Goal: Task Accomplishment & Management: Manage account settings

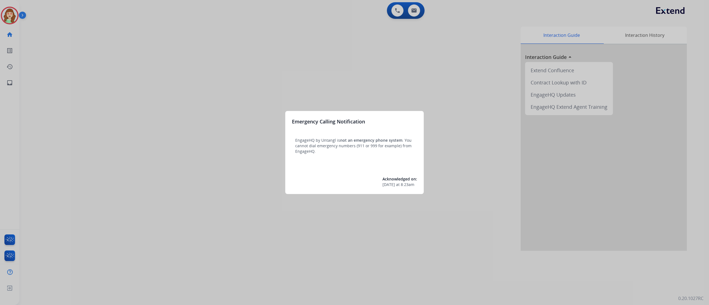
click at [178, 193] on div at bounding box center [354, 152] width 709 height 305
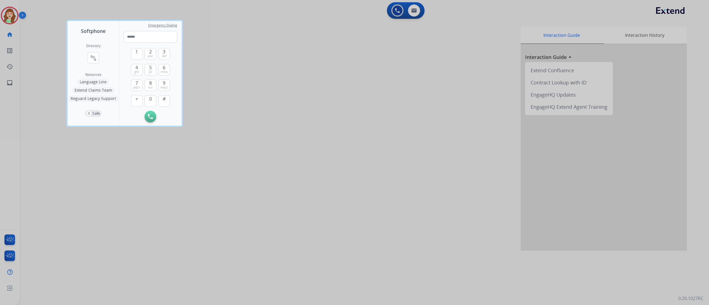
click at [155, 237] on div at bounding box center [354, 152] width 709 height 305
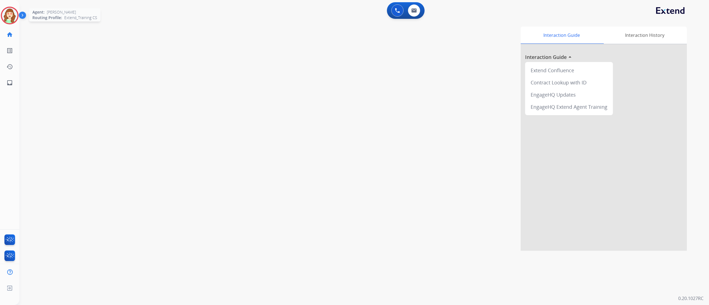
click at [10, 17] on img at bounding box center [10, 16] width 16 height 16
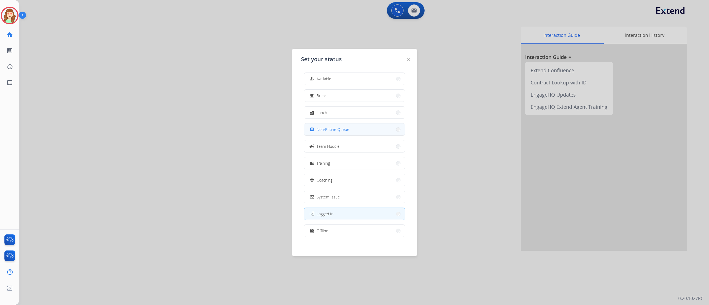
click at [355, 133] on button "assignment Non-Phone Queue" at bounding box center [354, 129] width 101 height 12
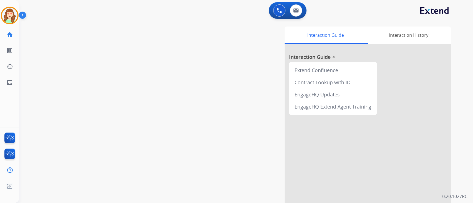
drag, startPoint x: 680, startPoint y: 1, endPoint x: 166, endPoint y: 46, distance: 516.3
click at [166, 46] on div "swap_horiz Break voice bridge close_fullscreen Connect 3-Way Call merge_type Se…" at bounding box center [239, 135] width 440 height 231
click at [299, 13] on button at bounding box center [296, 10] width 12 height 12
select select "**********"
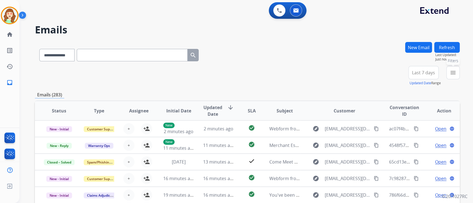
click at [452, 72] on mat-icon "menu" at bounding box center [452, 72] width 7 height 7
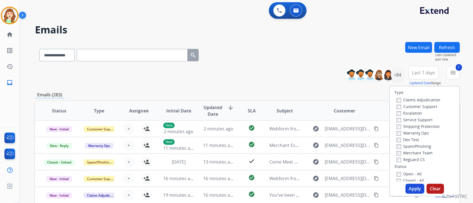
click at [398, 128] on label "Shipping Protection" at bounding box center [417, 126] width 43 height 5
click at [409, 192] on button "Apply" at bounding box center [414, 189] width 19 height 10
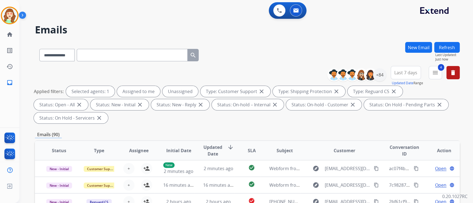
click at [405, 72] on span "Last 7 days" at bounding box center [405, 73] width 23 height 2
click at [400, 130] on div "Last 30 days" at bounding box center [403, 130] width 30 height 8
click at [380, 77] on div "+84" at bounding box center [379, 74] width 13 height 13
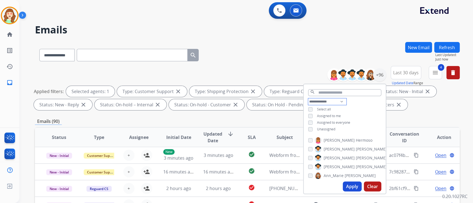
click at [325, 100] on select "**********" at bounding box center [327, 102] width 38 height 7
select select "**********"
click at [308, 99] on select "**********" at bounding box center [327, 102] width 38 height 7
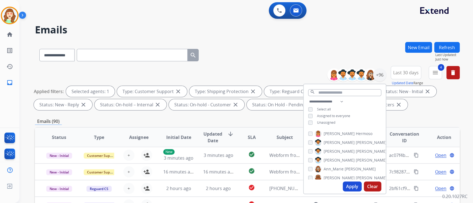
click at [350, 186] on button "Apply" at bounding box center [351, 187] width 19 height 10
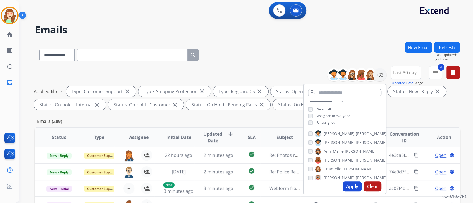
click at [59, 22] on div "**********" at bounding box center [239, 121] width 440 height 203
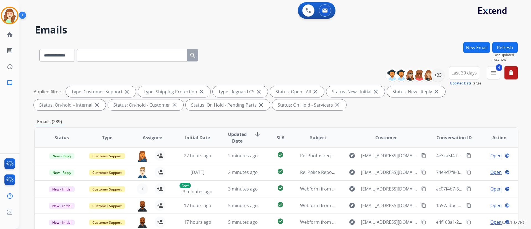
drag, startPoint x: 461, startPoint y: 5, endPoint x: 254, endPoint y: 33, distance: 208.1
click at [254, 33] on h2 "Emails" at bounding box center [276, 29] width 483 height 11
click at [463, 69] on button "Last 30 days" at bounding box center [464, 72] width 30 height 13
click at [464, 140] on div "Last 90 days" at bounding box center [462, 140] width 30 height 8
click at [437, 76] on div "+51" at bounding box center [438, 74] width 13 height 13
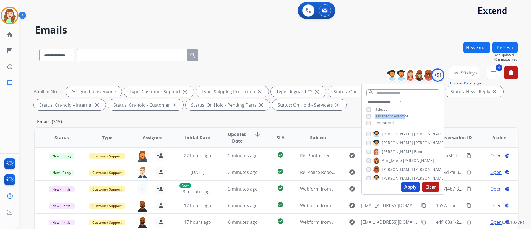
drag, startPoint x: 404, startPoint y: 114, endPoint x: 370, endPoint y: 113, distance: 34.4
click at [370, 113] on div "**********" at bounding box center [403, 113] width 82 height 29
click at [366, 117] on div "**********" at bounding box center [403, 113] width 82 height 29
click at [366, 133] on div "[PERSON_NAME] [PERSON_NAME] [PERSON_NAME] [PERSON_NAME] [PERSON_NAME] [PERSON_N…" at bounding box center [403, 153] width 82 height 51
click at [415, 181] on div "Apply Clear" at bounding box center [403, 187] width 82 height 14
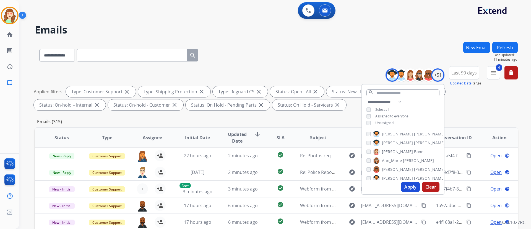
click at [410, 186] on button "Apply" at bounding box center [410, 187] width 19 height 10
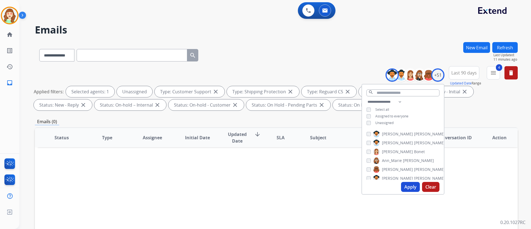
click at [409, 187] on button "Apply" at bounding box center [410, 187] width 19 height 10
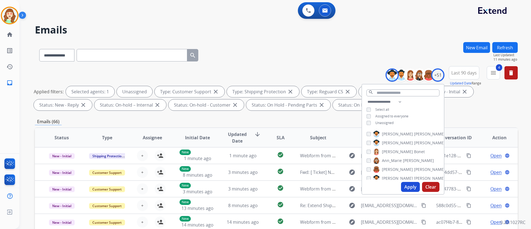
click at [277, 138] on span "SLA" at bounding box center [281, 137] width 8 height 7
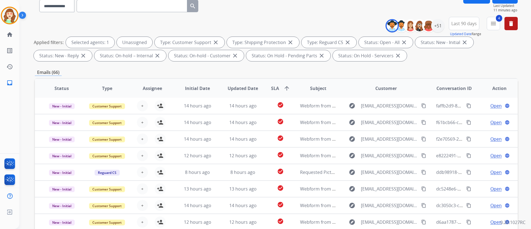
scroll to position [50, 0]
click at [72, 27] on div "**********" at bounding box center [276, 39] width 483 height 47
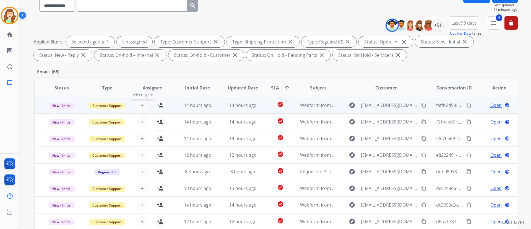
click at [143, 105] on button "+ Select agent" at bounding box center [142, 105] width 11 height 11
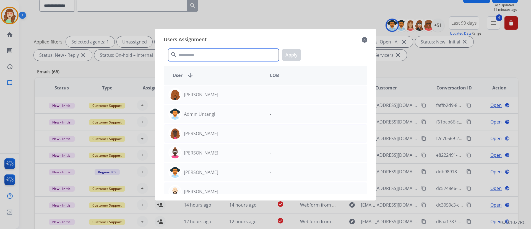
click at [210, 54] on input "text" at bounding box center [223, 55] width 111 height 12
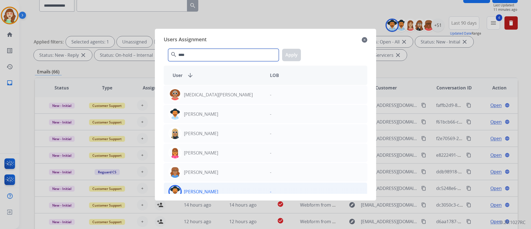
type input "****"
click at [217, 189] on div "[PERSON_NAME]" at bounding box center [215, 191] width 102 height 13
click at [295, 57] on button "Apply" at bounding box center [291, 55] width 19 height 12
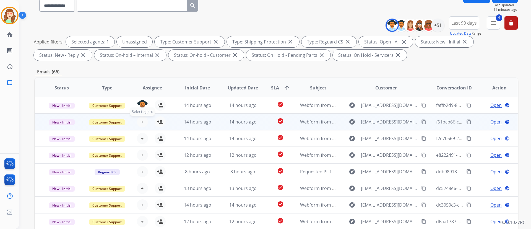
click at [141, 123] on span "+" at bounding box center [142, 121] width 2 height 7
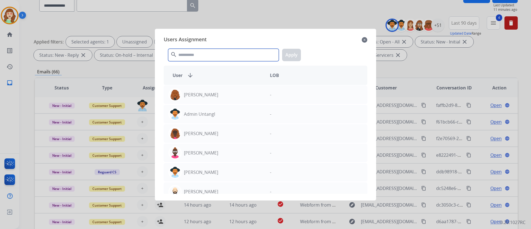
click at [218, 56] on input "text" at bounding box center [223, 55] width 111 height 12
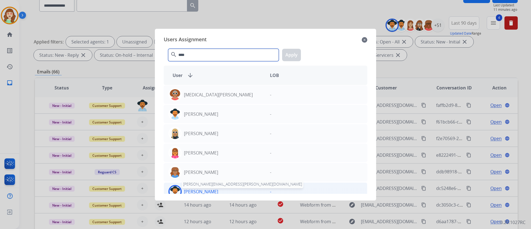
type input "****"
click at [206, 191] on p "[PERSON_NAME]" at bounding box center [201, 191] width 34 height 7
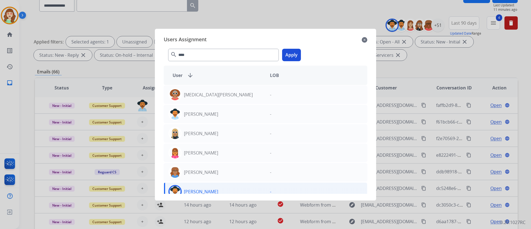
click at [295, 52] on button "Apply" at bounding box center [291, 55] width 19 height 12
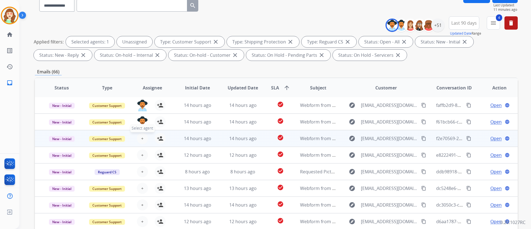
click at [143, 138] on button "+ Select agent" at bounding box center [142, 138] width 11 height 11
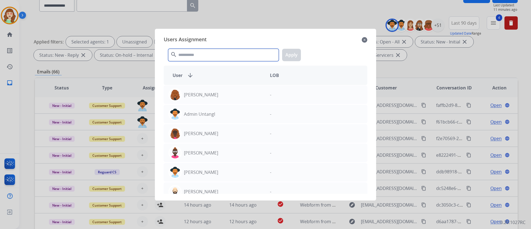
click at [239, 58] on input "text" at bounding box center [223, 55] width 111 height 12
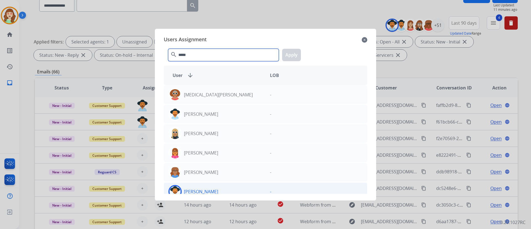
type input "*****"
click at [242, 191] on div "[PERSON_NAME]" at bounding box center [215, 191] width 102 height 13
click at [290, 50] on button "Apply" at bounding box center [291, 55] width 19 height 12
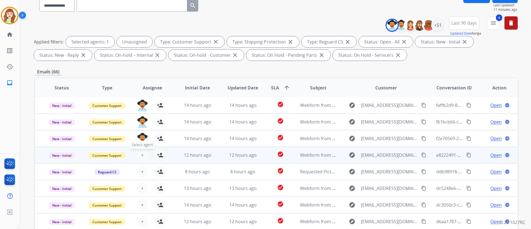
click at [139, 153] on button "+ Select agent" at bounding box center [142, 154] width 11 height 11
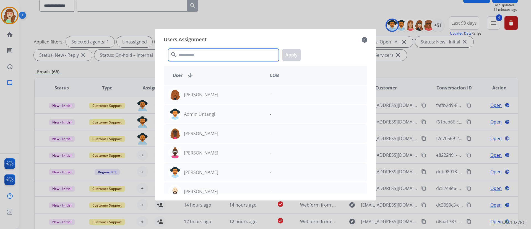
click at [214, 56] on input "text" at bounding box center [223, 55] width 111 height 12
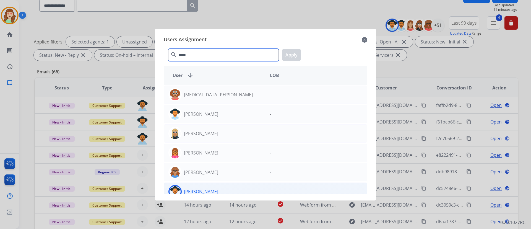
type input "*****"
click at [229, 190] on div "[PERSON_NAME]" at bounding box center [215, 191] width 102 height 13
click at [294, 53] on button "Apply" at bounding box center [291, 55] width 19 height 12
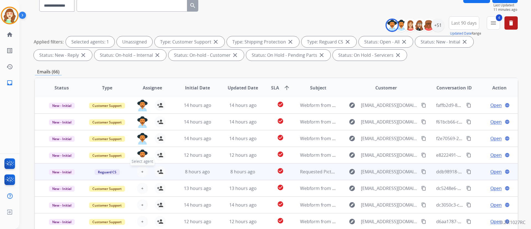
click at [141, 173] on span "+" at bounding box center [142, 171] width 2 height 7
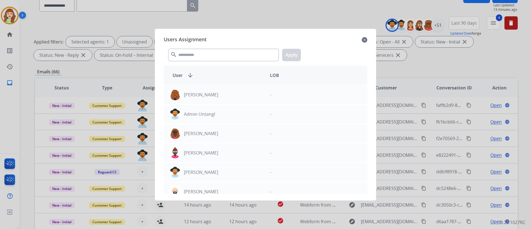
click at [44, 19] on div at bounding box center [265, 114] width 531 height 229
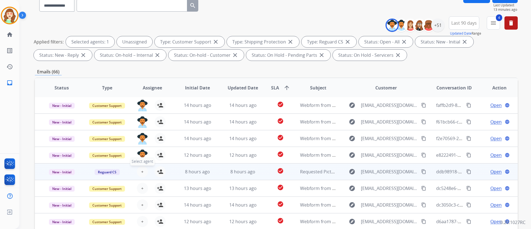
click at [141, 172] on span "+" at bounding box center [142, 171] width 2 height 7
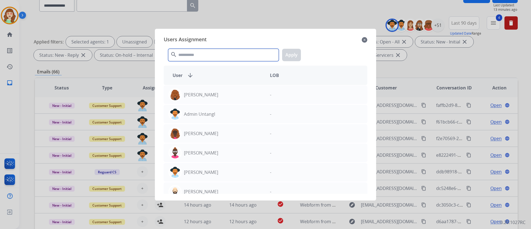
click at [201, 52] on input "text" at bounding box center [223, 55] width 111 height 12
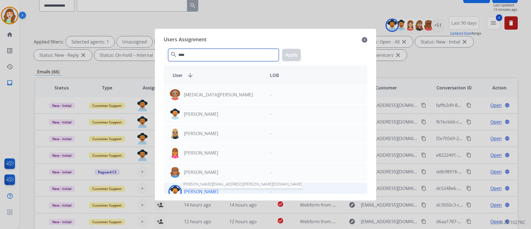
type input "****"
click at [199, 189] on p "[PERSON_NAME]" at bounding box center [201, 191] width 34 height 7
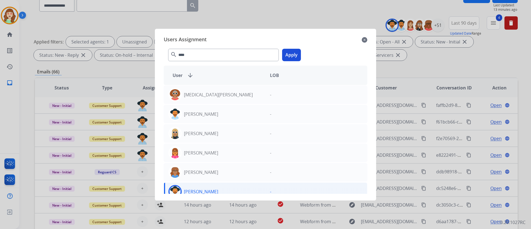
click at [291, 50] on button "Apply" at bounding box center [291, 55] width 19 height 12
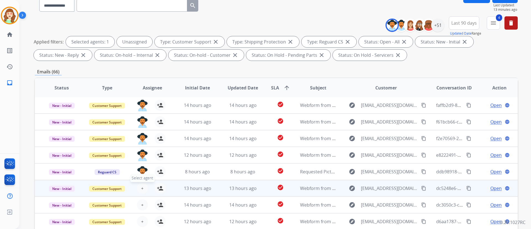
click at [141, 186] on span "+" at bounding box center [142, 188] width 2 height 7
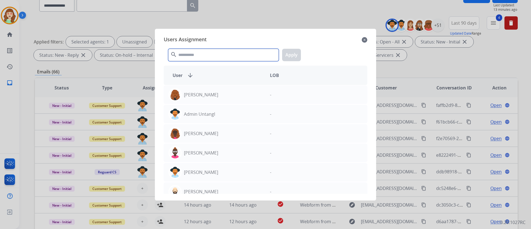
click at [216, 50] on input "text" at bounding box center [223, 55] width 111 height 12
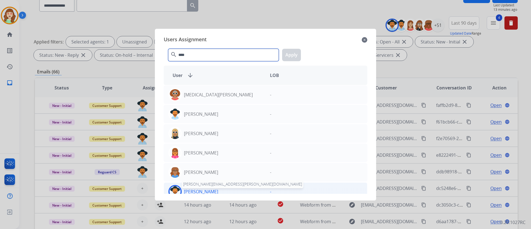
type input "****"
click at [213, 192] on p "[PERSON_NAME]" at bounding box center [201, 191] width 34 height 7
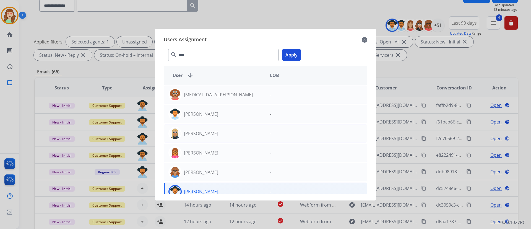
click at [294, 51] on button "Apply" at bounding box center [291, 55] width 19 height 12
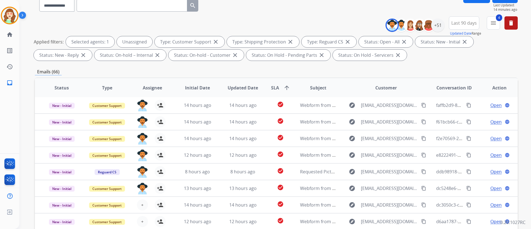
click at [493, 67] on div "**********" at bounding box center [276, 142] width 483 height 300
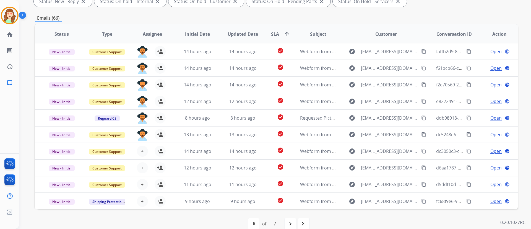
scroll to position [113, 0]
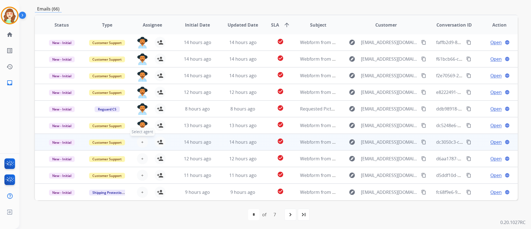
click at [141, 138] on button "+ Select agent" at bounding box center [142, 141] width 11 height 11
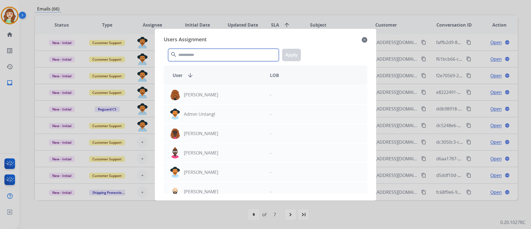
drag, startPoint x: 230, startPoint y: 56, endPoint x: 230, endPoint y: 37, distance: 18.5
click at [230, 37] on div "Users Assignment close search Apply User arrow_downward LOB [PERSON_NAME] - Adm…" at bounding box center [265, 114] width 213 height 163
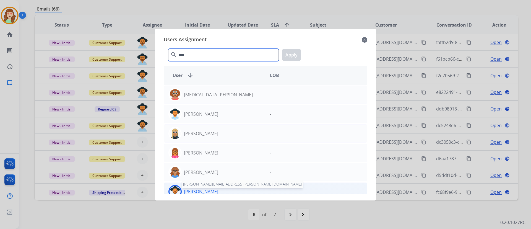
type input "****"
click at [202, 193] on p "[PERSON_NAME]" at bounding box center [201, 191] width 34 height 7
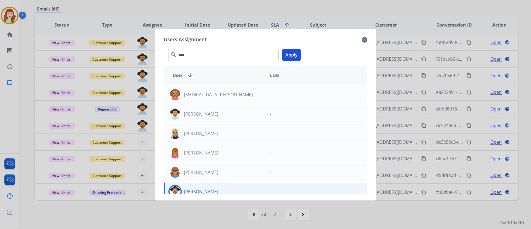
click at [291, 55] on button "Apply" at bounding box center [291, 55] width 19 height 12
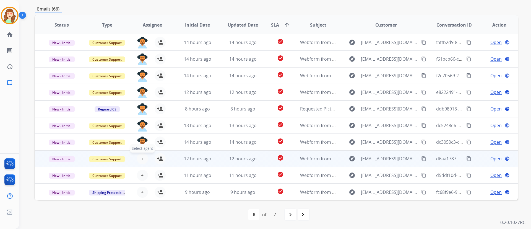
click at [139, 158] on button "+ Select agent" at bounding box center [142, 158] width 11 height 11
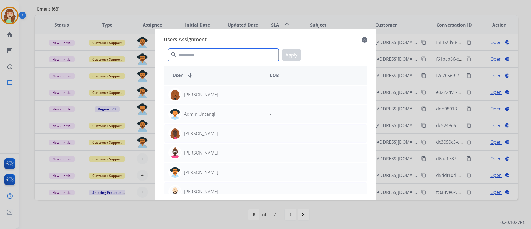
click at [215, 56] on input "text" at bounding box center [223, 55] width 111 height 12
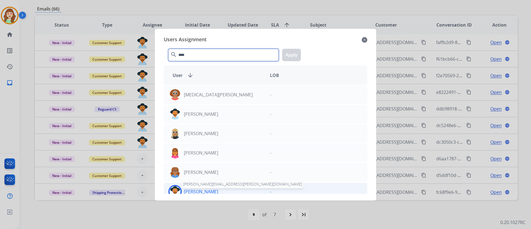
type input "****"
click at [213, 188] on p "[PERSON_NAME]" at bounding box center [201, 191] width 34 height 7
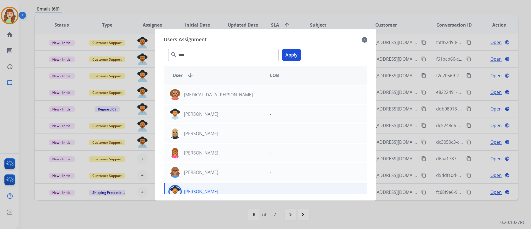
click at [288, 54] on button "Apply" at bounding box center [291, 55] width 19 height 12
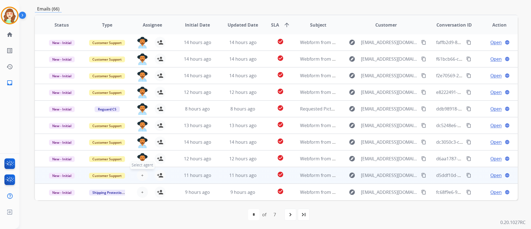
click at [142, 174] on span "+" at bounding box center [142, 175] width 2 height 7
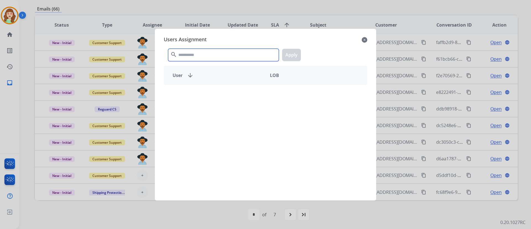
click at [210, 56] on input "text" at bounding box center [223, 55] width 111 height 12
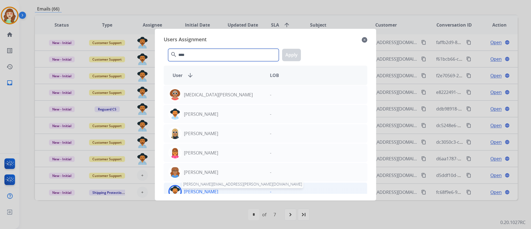
type input "****"
click at [214, 189] on p "[PERSON_NAME]" at bounding box center [201, 191] width 34 height 7
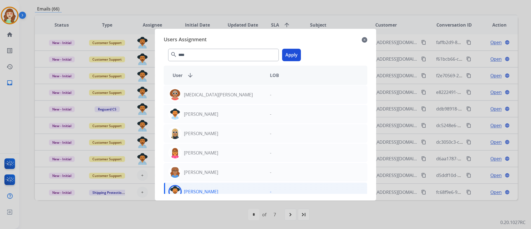
click at [293, 53] on button "Apply" at bounding box center [291, 55] width 19 height 12
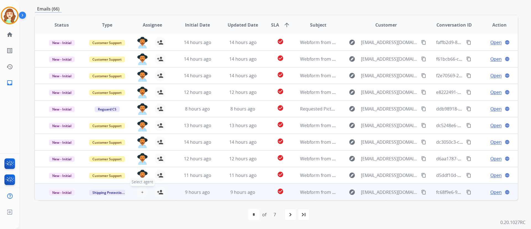
click at [141, 189] on span "+" at bounding box center [142, 192] width 2 height 7
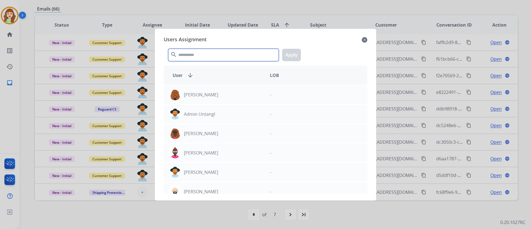
click at [213, 51] on input "text" at bounding box center [223, 55] width 111 height 12
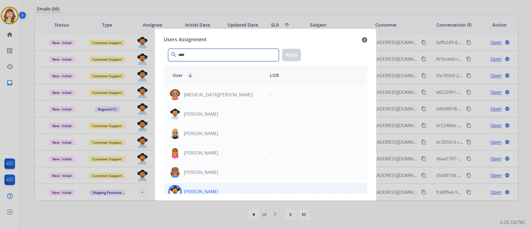
type input "****"
click at [226, 191] on div "[PERSON_NAME]" at bounding box center [215, 191] width 102 height 13
click at [294, 58] on button "Apply" at bounding box center [291, 55] width 19 height 12
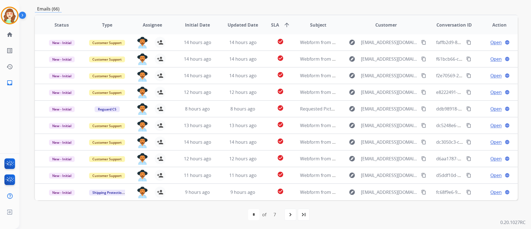
click at [529, 147] on div "**********" at bounding box center [275, 114] width 512 height 229
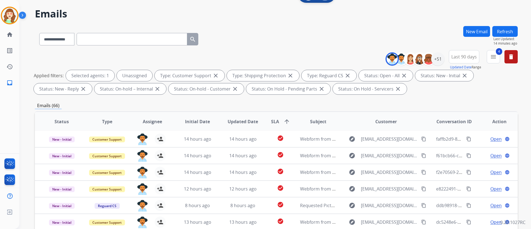
scroll to position [0, 0]
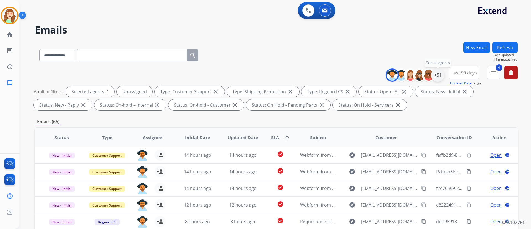
click at [435, 81] on div "+51" at bounding box center [438, 74] width 13 height 13
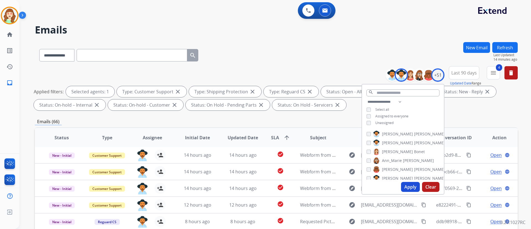
click at [409, 185] on button "Apply" at bounding box center [410, 187] width 19 height 10
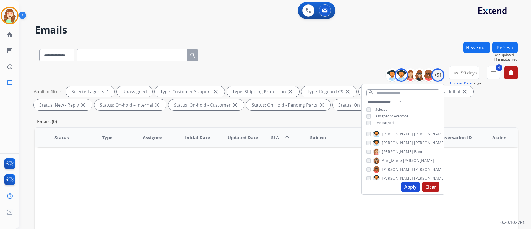
click at [410, 188] on button "Apply" at bounding box center [410, 187] width 19 height 10
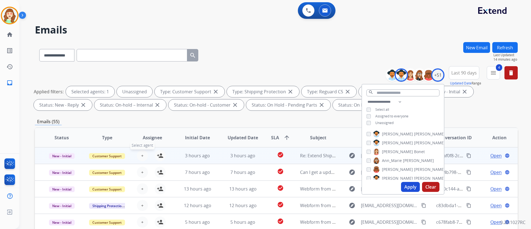
click at [141, 154] on span "+" at bounding box center [142, 155] width 2 height 7
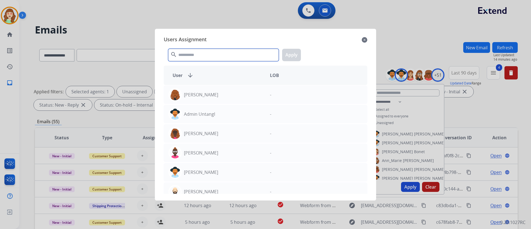
click at [220, 54] on input "text" at bounding box center [223, 55] width 111 height 12
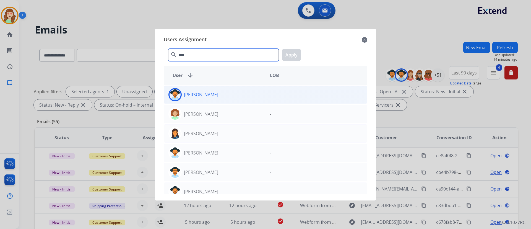
type input "****"
click at [227, 97] on div "[PERSON_NAME]" at bounding box center [215, 94] width 102 height 13
click at [293, 54] on button "Apply" at bounding box center [291, 55] width 19 height 12
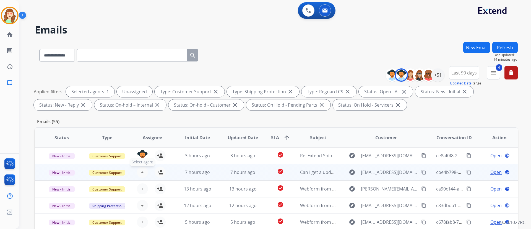
click at [143, 169] on button "+ Select agent" at bounding box center [142, 172] width 11 height 11
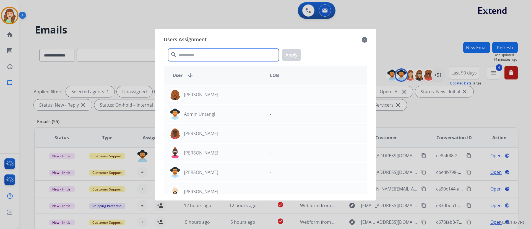
click at [233, 56] on input "text" at bounding box center [223, 55] width 111 height 12
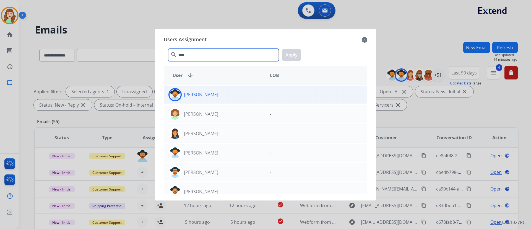
type input "****"
click at [230, 97] on div "[PERSON_NAME]" at bounding box center [215, 94] width 102 height 13
click at [295, 51] on button "Apply" at bounding box center [291, 55] width 19 height 12
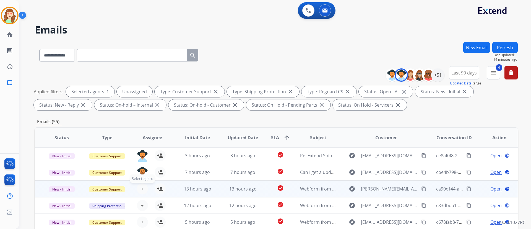
click at [139, 188] on button "+ Select agent" at bounding box center [142, 188] width 11 height 11
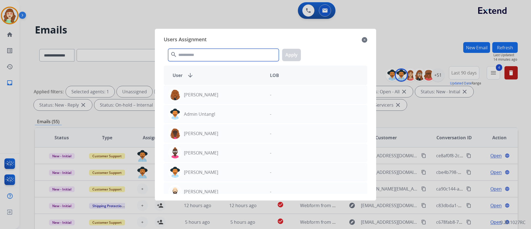
click at [211, 56] on input "text" at bounding box center [223, 55] width 111 height 12
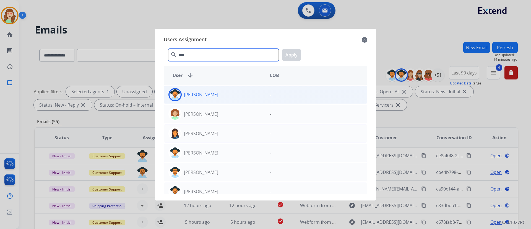
type input "****"
click at [238, 99] on div "[PERSON_NAME]" at bounding box center [215, 94] width 102 height 13
click at [292, 52] on button "Apply" at bounding box center [291, 55] width 19 height 12
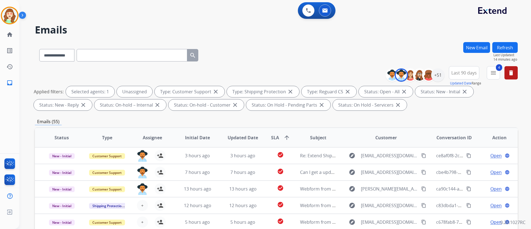
click at [491, 113] on div "**********" at bounding box center [276, 192] width 483 height 300
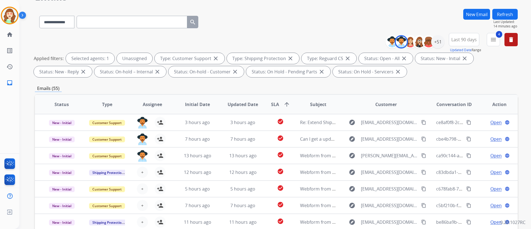
scroll to position [50, 0]
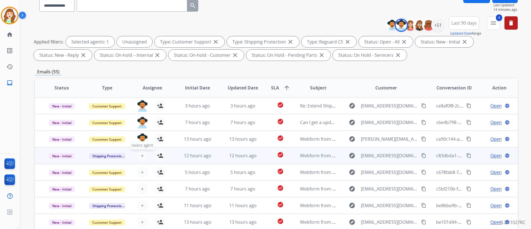
click at [142, 152] on button "+ Select agent" at bounding box center [142, 155] width 11 height 11
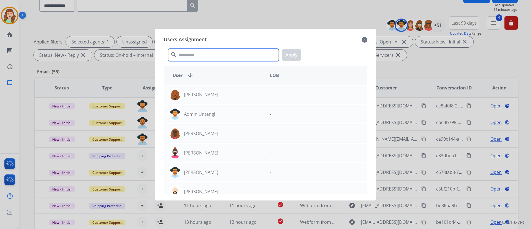
click at [204, 57] on input "text" at bounding box center [223, 55] width 111 height 12
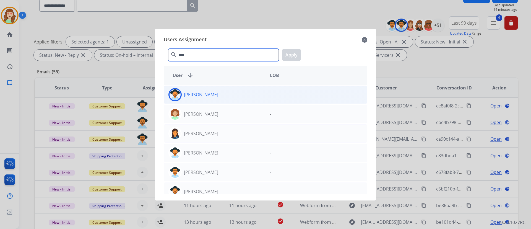
type input "****"
click at [231, 97] on div "[PERSON_NAME]" at bounding box center [215, 94] width 102 height 13
click at [288, 58] on button "Apply" at bounding box center [291, 55] width 19 height 12
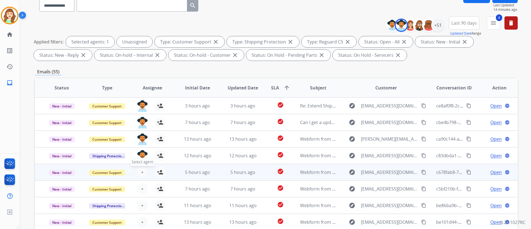
click at [144, 172] on button "+ Select agent" at bounding box center [142, 172] width 11 height 11
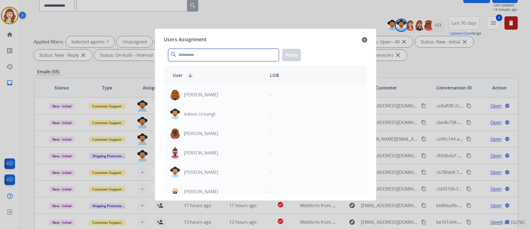
click at [205, 60] on input "text" at bounding box center [223, 55] width 111 height 12
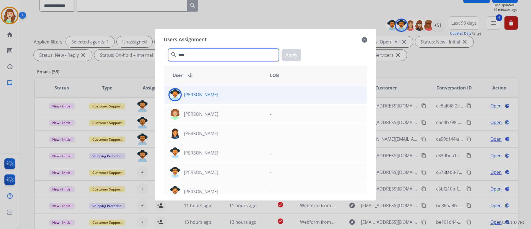
type input "****"
click at [251, 90] on div "[PERSON_NAME]" at bounding box center [215, 94] width 102 height 13
click at [294, 54] on button "Apply" at bounding box center [291, 55] width 19 height 12
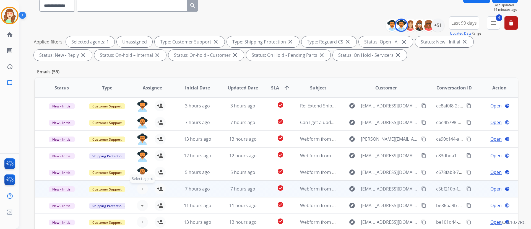
click at [138, 188] on button "+ Select agent" at bounding box center [142, 188] width 11 height 11
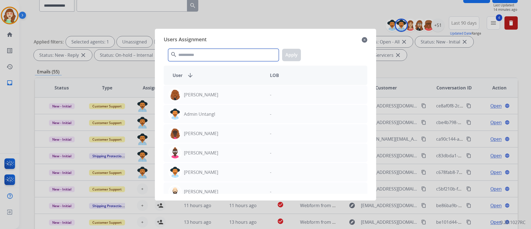
click at [229, 50] on input "text" at bounding box center [223, 55] width 111 height 12
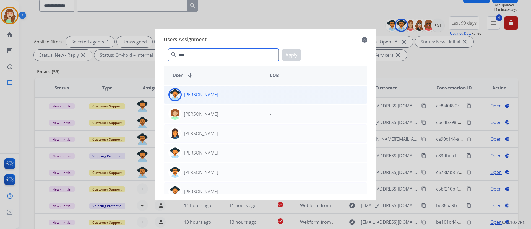
type input "****"
click at [244, 99] on div "[PERSON_NAME]" at bounding box center [215, 94] width 102 height 13
click at [289, 55] on button "Apply" at bounding box center [291, 55] width 19 height 12
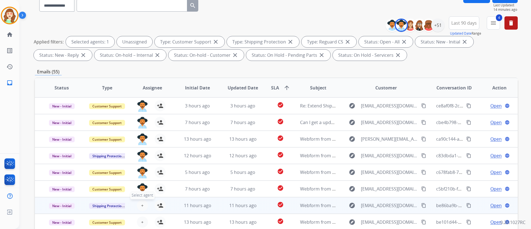
click at [141, 202] on span "+" at bounding box center [142, 205] width 2 height 7
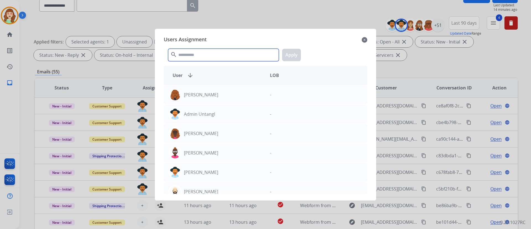
click at [229, 53] on input "text" at bounding box center [223, 55] width 111 height 12
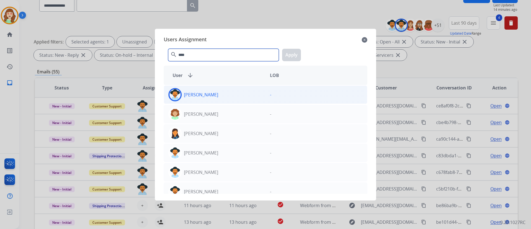
type input "****"
click at [252, 98] on div "[PERSON_NAME]" at bounding box center [215, 94] width 102 height 13
click at [294, 52] on button "Apply" at bounding box center [291, 55] width 19 height 12
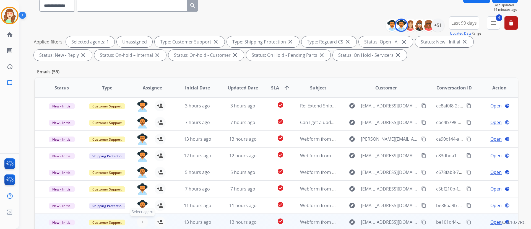
click at [141, 219] on span "+" at bounding box center [142, 222] width 2 height 7
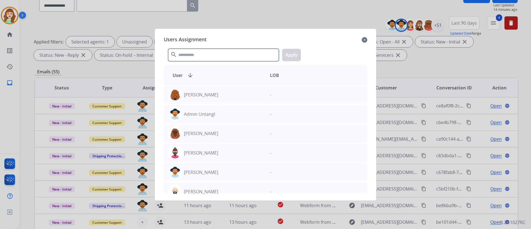
click at [234, 54] on input "text" at bounding box center [223, 55] width 111 height 12
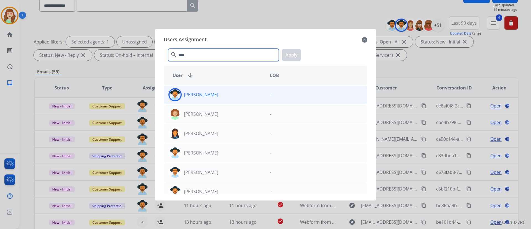
type input "****"
click at [258, 101] on div "Amanda Baez -" at bounding box center [266, 95] width 204 height 18
click at [294, 56] on button "Apply" at bounding box center [291, 55] width 19 height 12
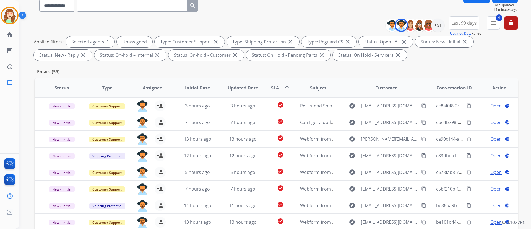
click at [520, 118] on div "**********" at bounding box center [275, 114] width 512 height 229
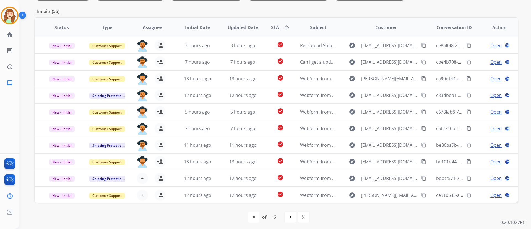
scroll to position [113, 0]
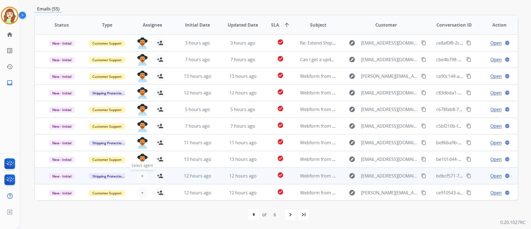
click at [141, 177] on span "+" at bounding box center [142, 175] width 2 height 7
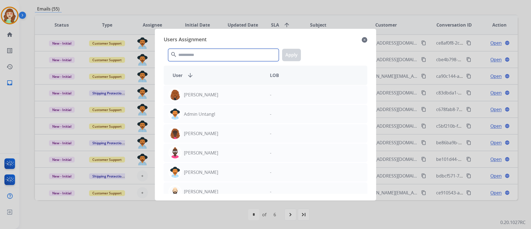
click at [199, 51] on input "text" at bounding box center [223, 55] width 111 height 12
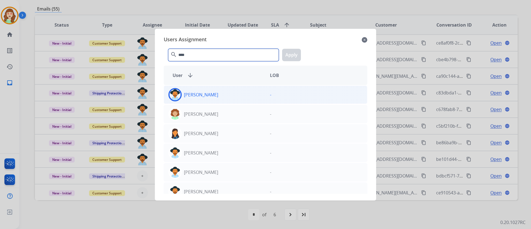
type input "****"
click at [238, 88] on div "[PERSON_NAME]" at bounding box center [215, 94] width 102 height 13
click at [292, 56] on button "Apply" at bounding box center [291, 55] width 19 height 12
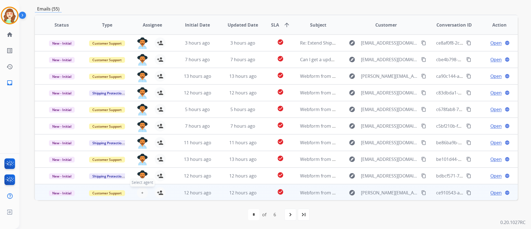
click at [141, 194] on span "+" at bounding box center [142, 192] width 2 height 7
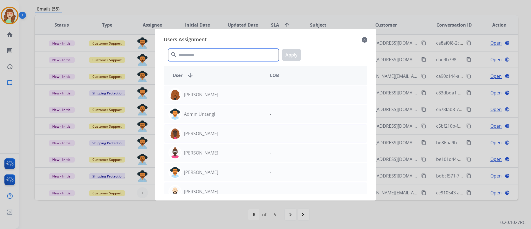
drag, startPoint x: 219, startPoint y: 56, endPoint x: 216, endPoint y: 26, distance: 29.4
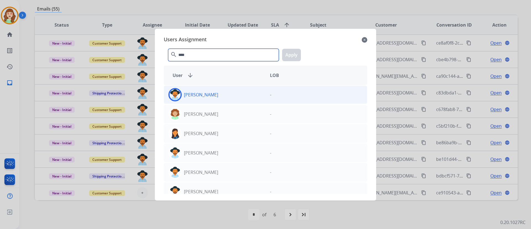
type input "****"
click at [244, 99] on div "[PERSON_NAME]" at bounding box center [215, 94] width 102 height 13
click at [290, 54] on button "Apply" at bounding box center [291, 55] width 19 height 12
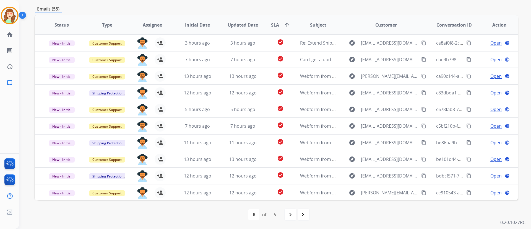
click at [526, 149] on div "**********" at bounding box center [275, 114] width 512 height 229
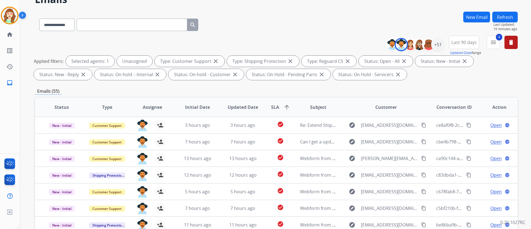
scroll to position [30, 0]
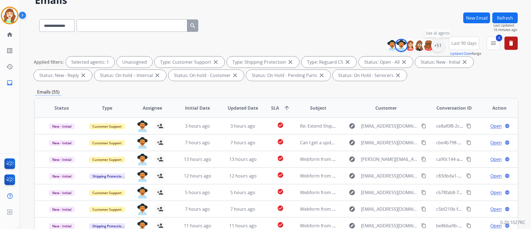
click at [437, 44] on div "+51" at bounding box center [438, 45] width 13 height 13
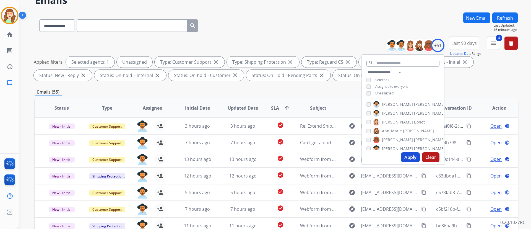
click at [367, 90] on div "**********" at bounding box center [403, 83] width 82 height 29
click at [407, 159] on button "Apply" at bounding box center [410, 157] width 19 height 10
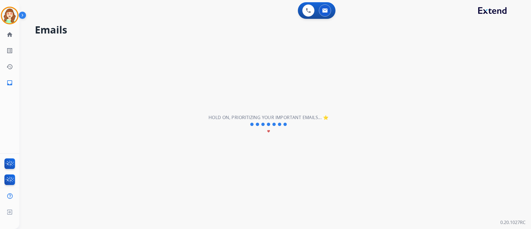
scroll to position [0, 0]
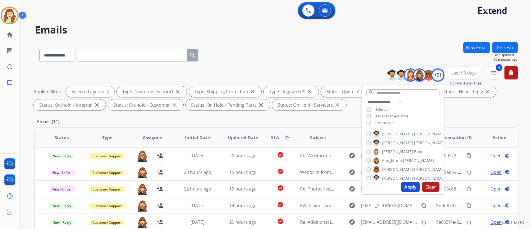
click at [502, 118] on div "Emails (11)" at bounding box center [276, 121] width 483 height 7
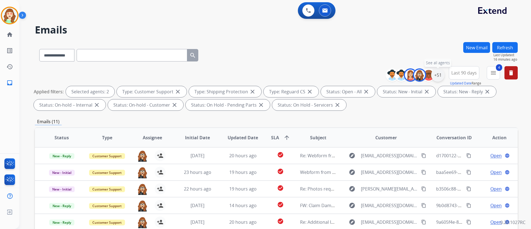
click at [437, 71] on div "+51" at bounding box center [438, 74] width 13 height 13
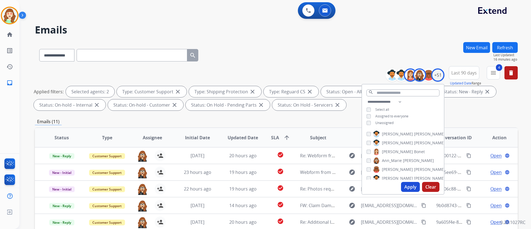
click at [367, 154] on div "[PERSON_NAME] [PERSON_NAME]" at bounding box center [396, 151] width 58 height 7
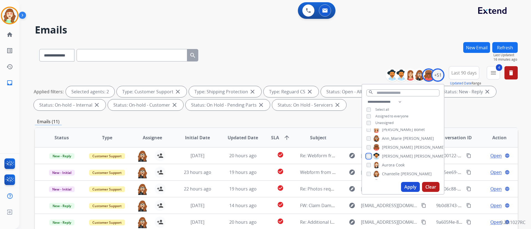
scroll to position [25, 0]
click at [409, 187] on button "Apply" at bounding box center [410, 187] width 19 height 10
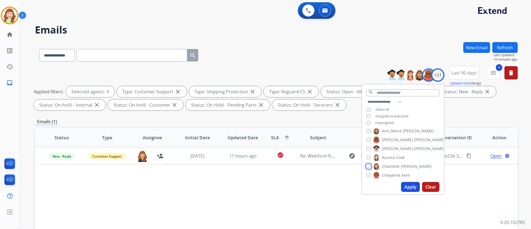
scroll to position [32, 0]
click at [409, 190] on button "Apply" at bounding box center [410, 187] width 19 height 10
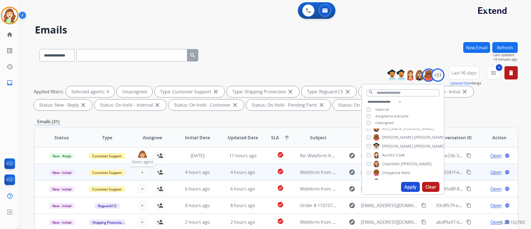
click at [144, 171] on button "+ Select agent" at bounding box center [142, 172] width 11 height 11
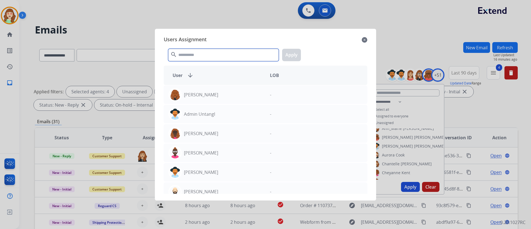
click at [201, 58] on input "text" at bounding box center [223, 55] width 111 height 12
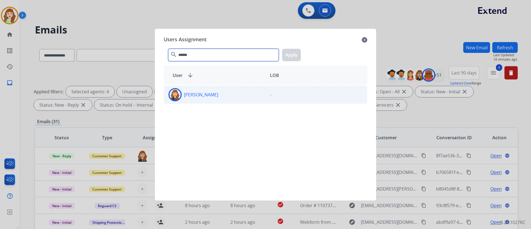
type input "******"
click at [235, 100] on div "[PERSON_NAME]" at bounding box center [215, 94] width 102 height 13
click at [292, 58] on button "Apply" at bounding box center [291, 55] width 19 height 12
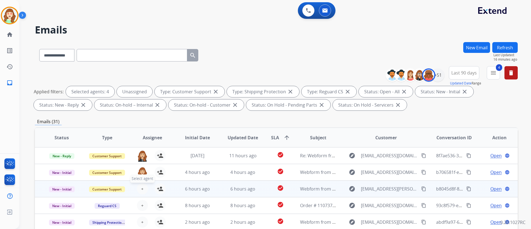
click at [141, 188] on span "+" at bounding box center [142, 188] width 2 height 7
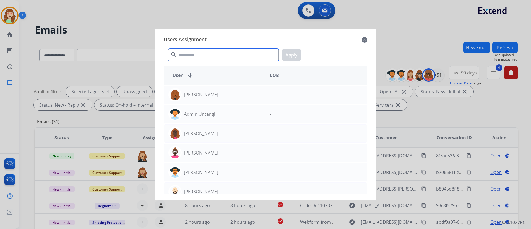
click at [194, 51] on input "text" at bounding box center [223, 55] width 111 height 12
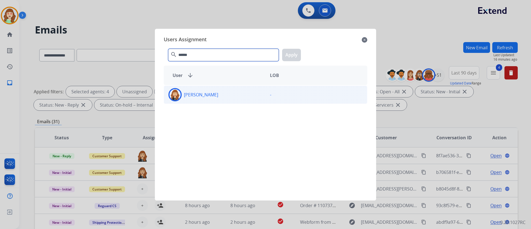
type input "******"
click at [239, 102] on div "Chantelle Mapp -" at bounding box center [266, 95] width 204 height 18
click at [295, 51] on button "Apply" at bounding box center [291, 55] width 19 height 12
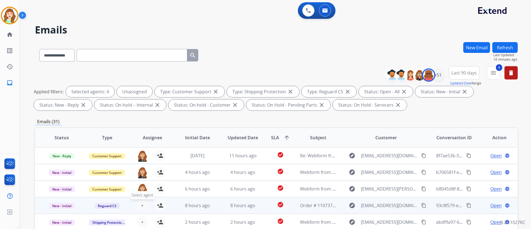
click at [144, 207] on button "+ Select agent" at bounding box center [142, 205] width 11 height 11
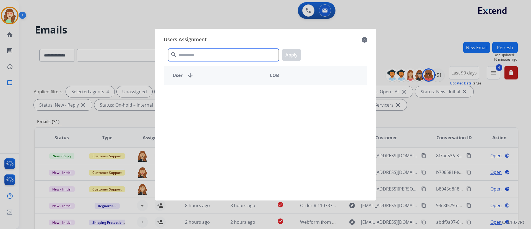
click at [227, 57] on input "text" at bounding box center [223, 55] width 111 height 12
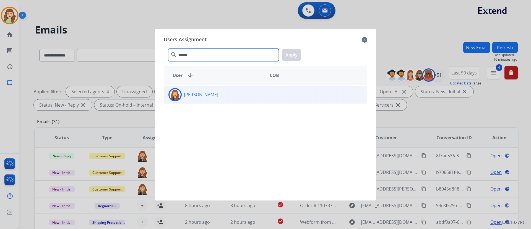
type input "******"
click at [244, 99] on div "[PERSON_NAME]" at bounding box center [215, 94] width 102 height 13
click at [296, 52] on button "Apply" at bounding box center [291, 55] width 19 height 12
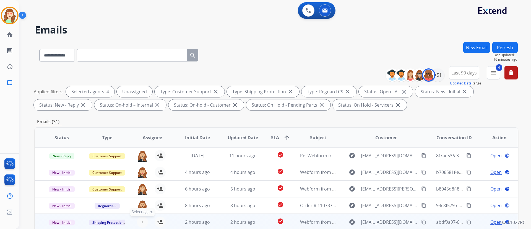
click at [143, 221] on span "+" at bounding box center [142, 222] width 2 height 7
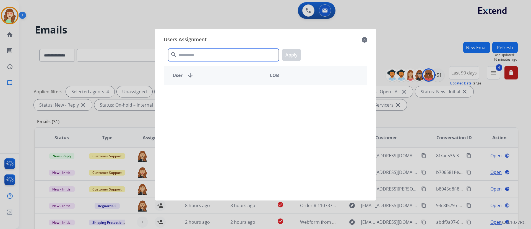
click at [218, 52] on input "text" at bounding box center [223, 55] width 111 height 12
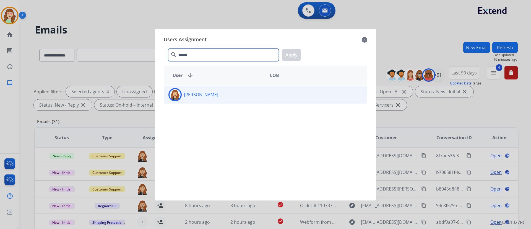
type input "******"
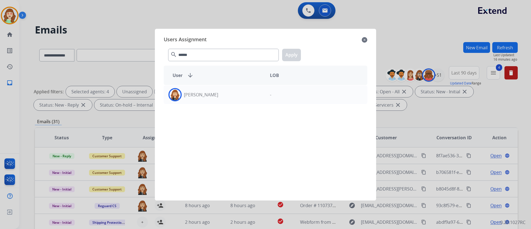
drag, startPoint x: 223, startPoint y: 98, endPoint x: 239, endPoint y: 85, distance: 20.6
click at [223, 94] on div "[PERSON_NAME]" at bounding box center [215, 94] width 102 height 13
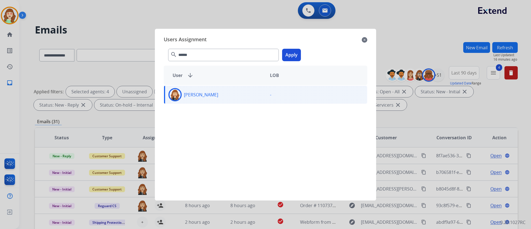
click at [299, 55] on button "Apply" at bounding box center [291, 55] width 19 height 12
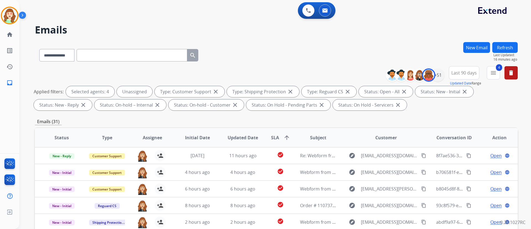
click at [454, 103] on div "Applied filters: Selected agents: 4 Unassigned Type: Customer Support close Typ…" at bounding box center [275, 98] width 483 height 24
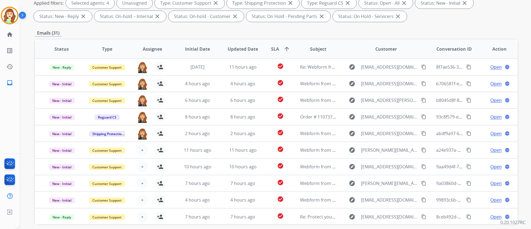
scroll to position [113, 0]
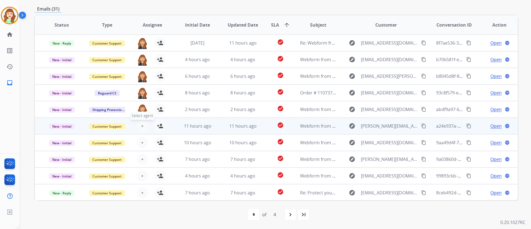
click at [141, 123] on span "+" at bounding box center [142, 126] width 2 height 7
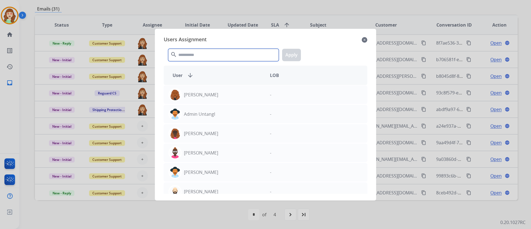
click at [197, 50] on input "text" at bounding box center [223, 55] width 111 height 12
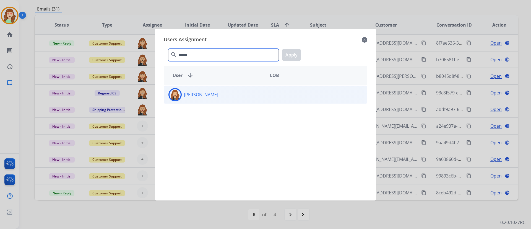
type input "******"
click at [245, 98] on div "[PERSON_NAME]" at bounding box center [215, 94] width 102 height 13
click at [291, 57] on button "Apply" at bounding box center [291, 55] width 19 height 12
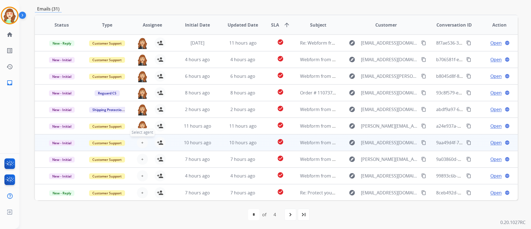
click at [141, 143] on span "+" at bounding box center [142, 142] width 2 height 7
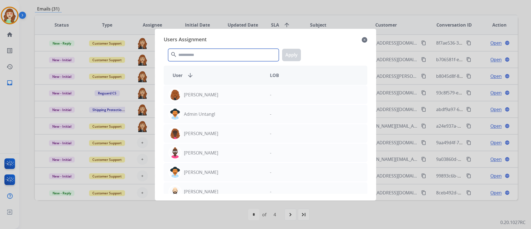
click at [235, 54] on input "text" at bounding box center [223, 55] width 111 height 12
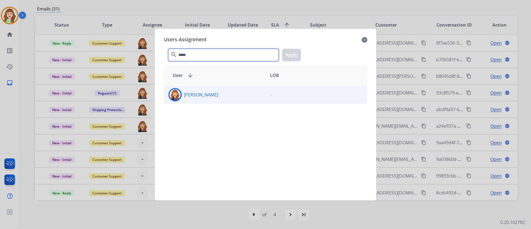
type input "*****"
click at [239, 95] on div "[PERSON_NAME]" at bounding box center [215, 94] width 102 height 13
click at [291, 56] on button "Apply" at bounding box center [291, 55] width 19 height 12
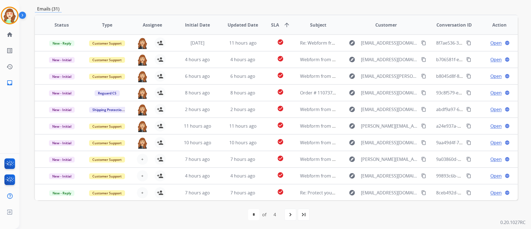
click at [525, 99] on div "**********" at bounding box center [275, 114] width 512 height 229
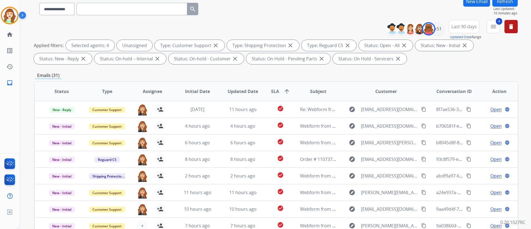
scroll to position [30, 0]
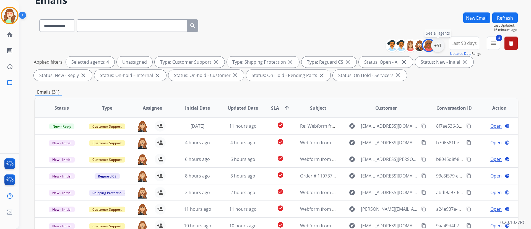
click at [440, 43] on div "+51" at bounding box center [438, 45] width 13 height 13
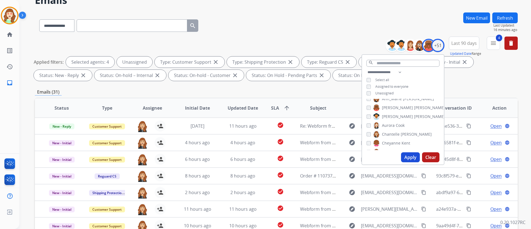
click at [368, 131] on div "[PERSON_NAME]" at bounding box center [399, 134] width 65 height 7
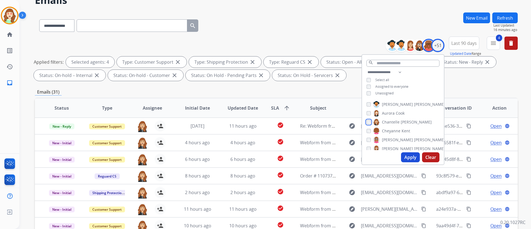
scroll to position [64, 0]
click at [407, 161] on button "Apply" at bounding box center [410, 157] width 19 height 10
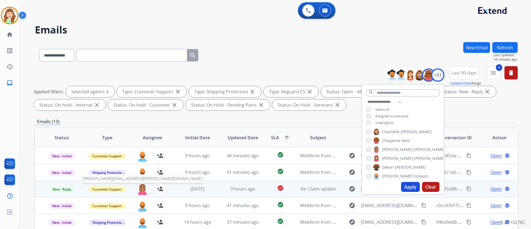
click at [142, 189] on img at bounding box center [142, 189] width 11 height 12
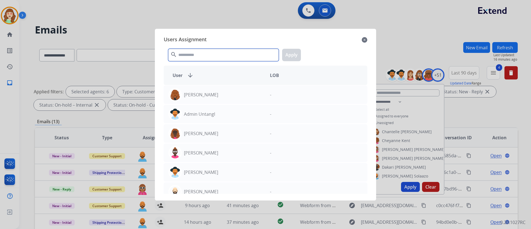
click at [206, 56] on input "text" at bounding box center [223, 55] width 111 height 12
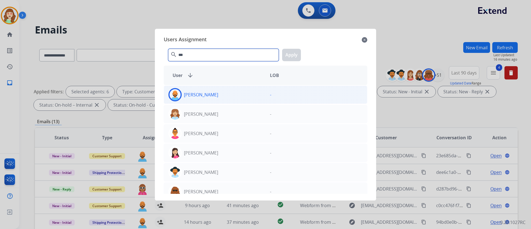
type input "***"
click at [233, 99] on div "[PERSON_NAME]" at bounding box center [215, 94] width 102 height 13
click at [293, 57] on button "Apply" at bounding box center [291, 55] width 19 height 12
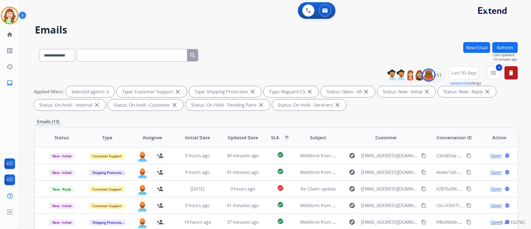
drag, startPoint x: 500, startPoint y: 119, endPoint x: 506, endPoint y: 136, distance: 17.8
click at [506, 136] on div "**********" at bounding box center [276, 192] width 483 height 300
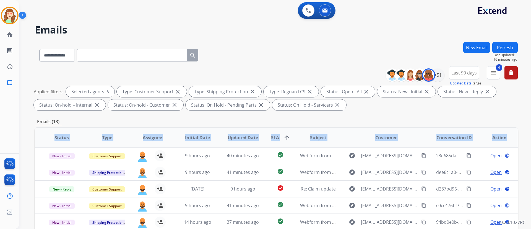
click at [447, 123] on div "Emails (13)" at bounding box center [276, 121] width 483 height 7
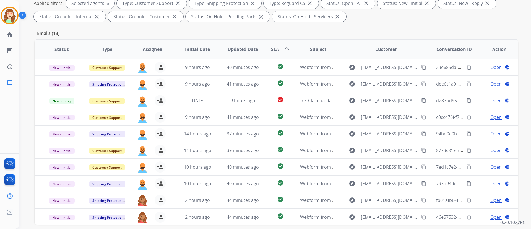
scroll to position [113, 0]
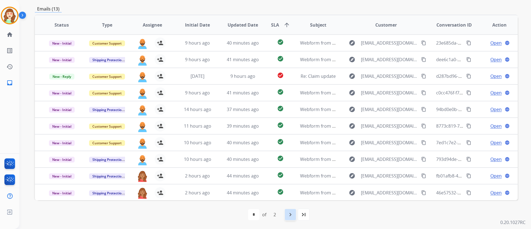
click at [289, 213] on mat-icon "navigate_next" at bounding box center [290, 214] width 7 height 7
select select "*"
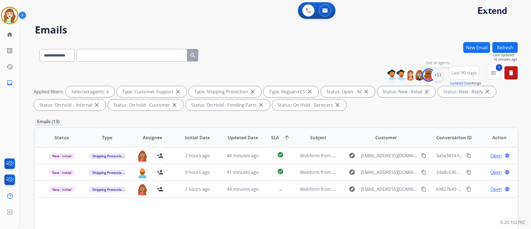
click at [437, 73] on div "+51" at bounding box center [438, 74] width 13 height 13
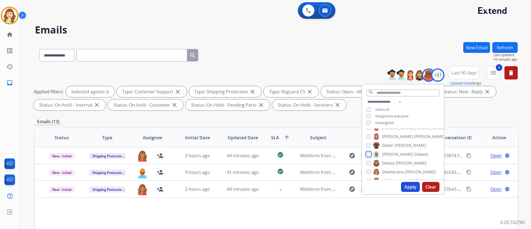
scroll to position [91, 0]
click at [376, 177] on img at bounding box center [376, 175] width 7 height 9
click at [408, 188] on button "Apply" at bounding box center [410, 187] width 19 height 10
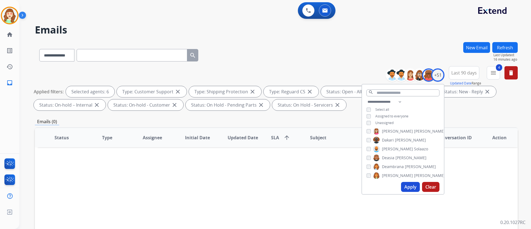
click at [349, 84] on div "**********" at bounding box center [276, 89] width 483 height 47
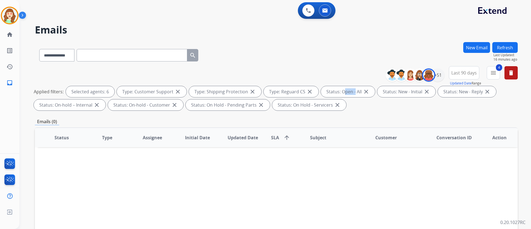
click at [349, 84] on div "**********" at bounding box center [276, 89] width 483 height 47
click at [437, 75] on div "+51" at bounding box center [438, 74] width 13 height 13
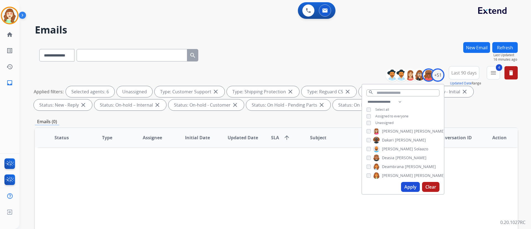
click at [407, 186] on button "Apply" at bounding box center [410, 187] width 19 height 10
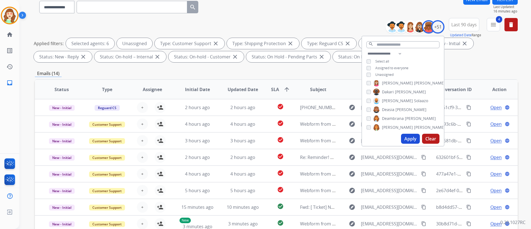
scroll to position [50, 0]
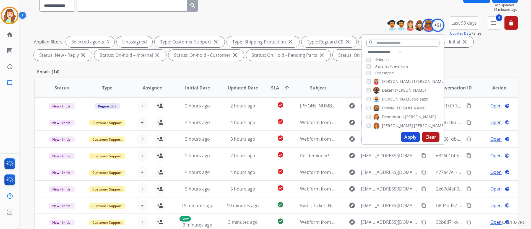
click at [364, 165] on table "Status Type Assignee Initial Date Updated Date SLA arrow_upward Subject Custome…" at bounding box center [276, 170] width 483 height 185
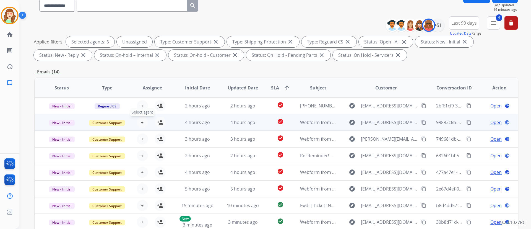
click at [143, 121] on span "+" at bounding box center [142, 122] width 2 height 7
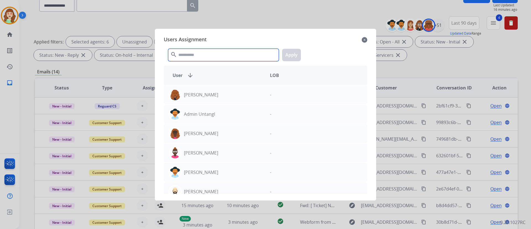
click at [205, 56] on input "text" at bounding box center [223, 55] width 111 height 12
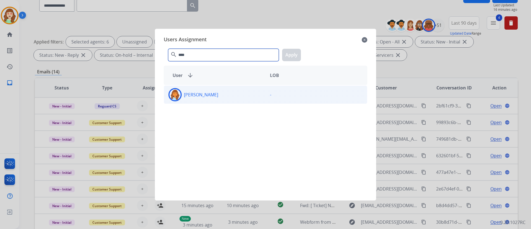
type input "****"
click at [234, 99] on div "[PERSON_NAME]" at bounding box center [215, 94] width 102 height 13
click at [296, 58] on button "Apply" at bounding box center [291, 55] width 19 height 12
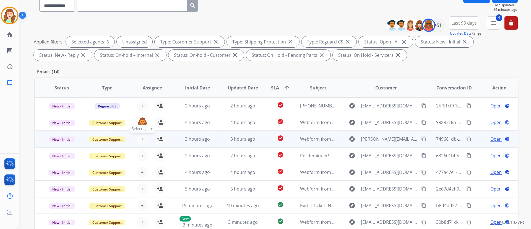
click at [143, 134] on button "+ Select agent" at bounding box center [142, 138] width 11 height 11
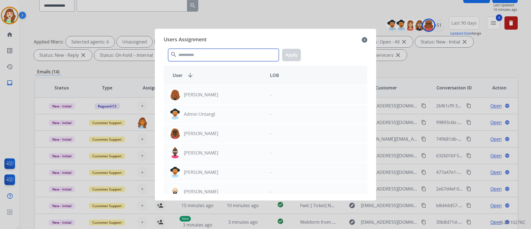
click at [215, 58] on input "text" at bounding box center [223, 55] width 111 height 12
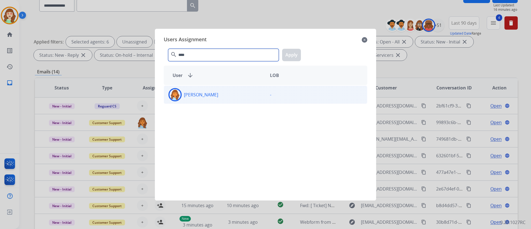
type input "****"
click at [234, 97] on div "[PERSON_NAME]" at bounding box center [215, 94] width 102 height 13
click at [289, 56] on button "Apply" at bounding box center [291, 55] width 19 height 12
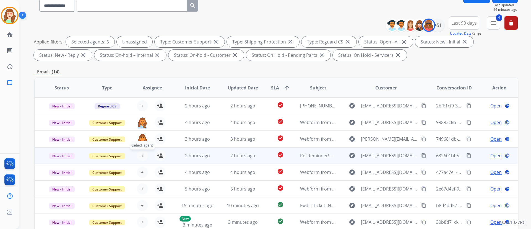
click at [141, 156] on span "+" at bounding box center [142, 155] width 2 height 7
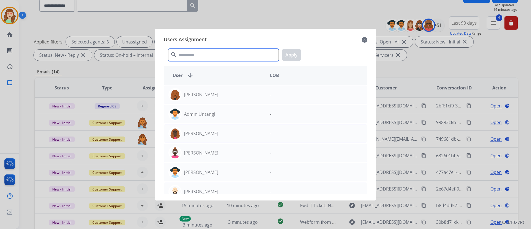
click at [218, 55] on input "text" at bounding box center [223, 55] width 111 height 12
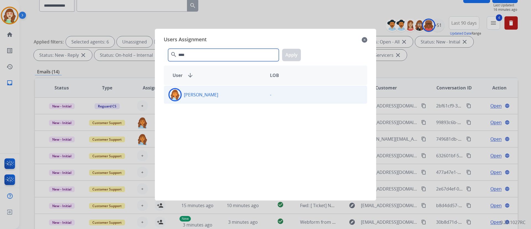
type input "****"
click at [242, 96] on div "[PERSON_NAME]" at bounding box center [215, 94] width 102 height 13
click at [295, 51] on button "Apply" at bounding box center [291, 55] width 19 height 12
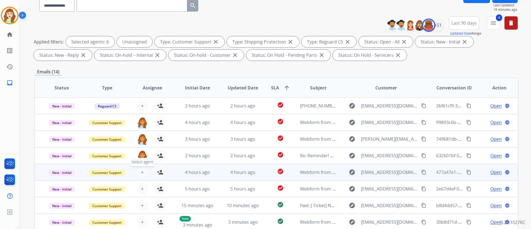
click at [141, 171] on span "+" at bounding box center [142, 172] width 2 height 7
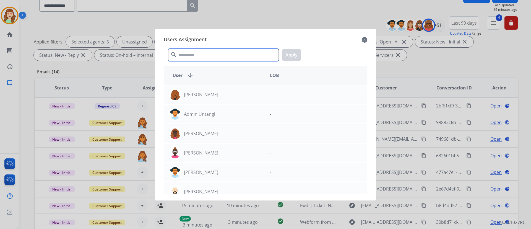
click at [200, 55] on input "text" at bounding box center [223, 55] width 111 height 12
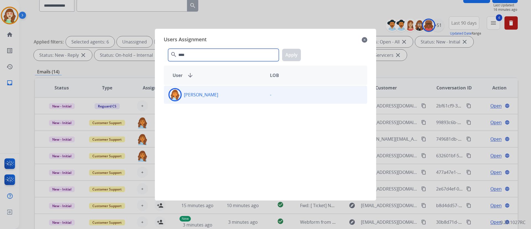
type input "****"
click at [225, 92] on div "[PERSON_NAME]" at bounding box center [215, 94] width 102 height 13
click at [292, 55] on button "Apply" at bounding box center [291, 55] width 19 height 12
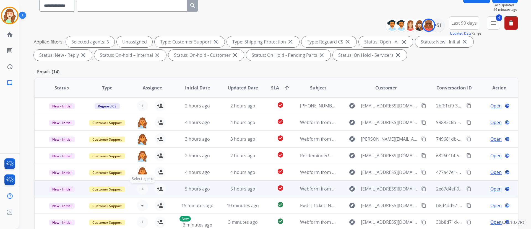
click at [142, 184] on button "+ Select agent" at bounding box center [142, 188] width 11 height 11
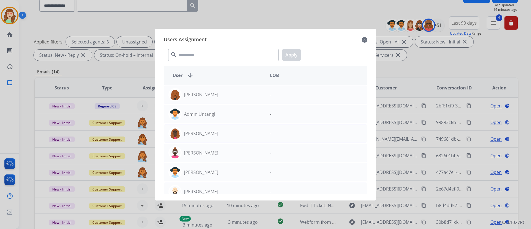
click at [205, 48] on div "search Apply" at bounding box center [266, 53] width 204 height 19
click at [185, 57] on input "text" at bounding box center [223, 55] width 111 height 12
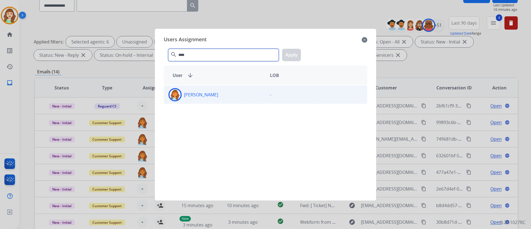
type input "****"
click at [240, 96] on div "[PERSON_NAME]" at bounding box center [215, 94] width 102 height 13
click at [293, 54] on button "Apply" at bounding box center [291, 55] width 19 height 12
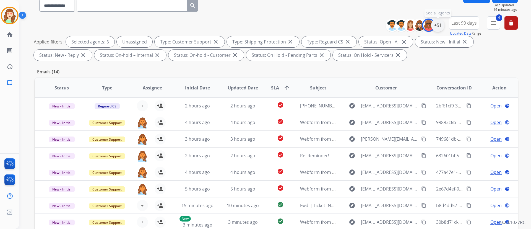
click at [439, 25] on div "+51" at bounding box center [438, 25] width 13 height 13
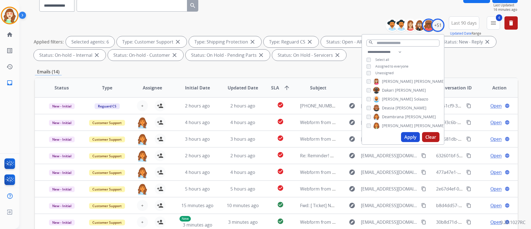
click at [408, 139] on button "Apply" at bounding box center [410, 137] width 19 height 10
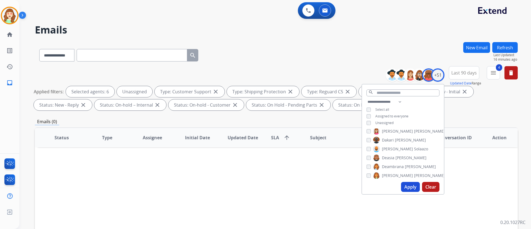
click at [414, 185] on button "Apply" at bounding box center [410, 187] width 19 height 10
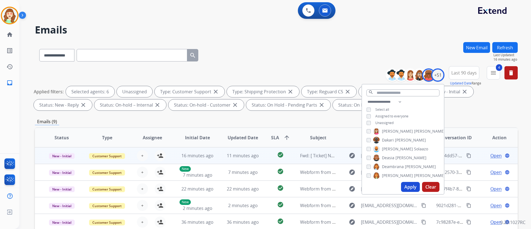
click at [147, 152] on div "+ Select agent person_add Assign to Me" at bounding box center [147, 155] width 35 height 11
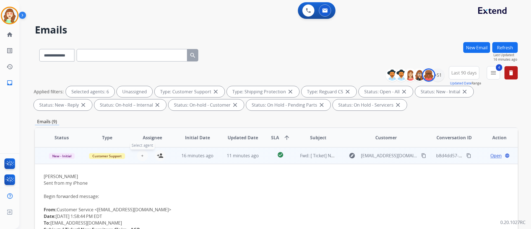
click at [143, 154] on button "+ Select agent" at bounding box center [142, 155] width 11 height 11
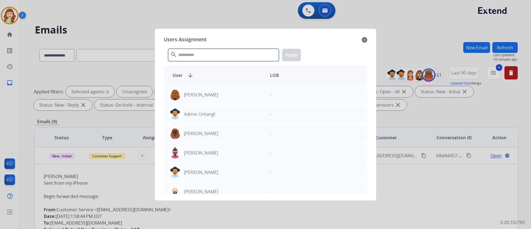
click at [196, 58] on input "text" at bounding box center [223, 55] width 111 height 12
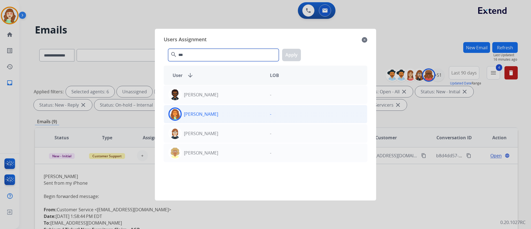
type input "***"
click at [239, 110] on div "[PERSON_NAME]" at bounding box center [215, 113] width 102 height 13
click at [293, 55] on button "Apply" at bounding box center [291, 55] width 19 height 12
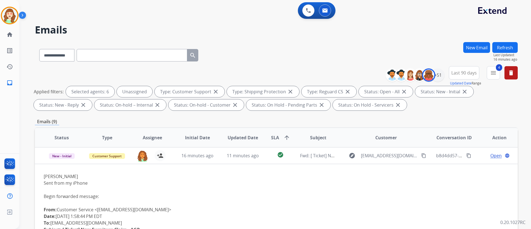
click at [507, 114] on div "**********" at bounding box center [276, 192] width 483 height 300
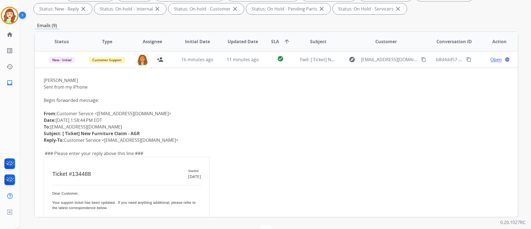
scroll to position [113, 0]
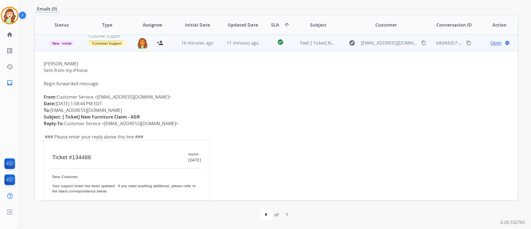
click at [104, 41] on span "Customer Support" at bounding box center [107, 43] width 36 height 6
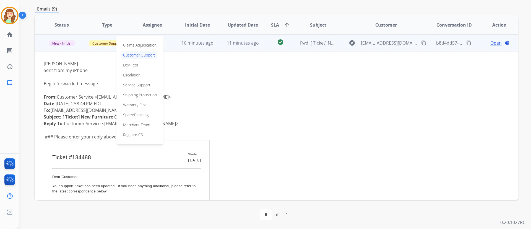
click at [84, 45] on td "Customer Support Claims Adjudication Customer Support Dev Test Escalation Servi…" at bounding box center [102, 43] width 45 height 17
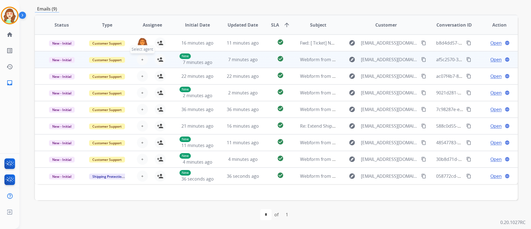
click at [144, 58] on button "+ Select agent" at bounding box center [142, 59] width 11 height 11
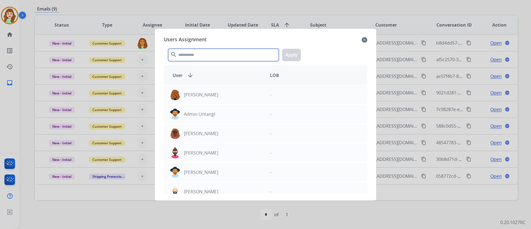
click at [188, 54] on input "text" at bounding box center [223, 55] width 111 height 12
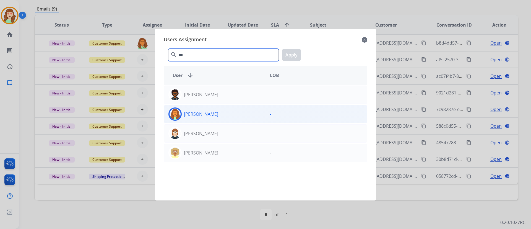
type input "***"
click at [228, 115] on div "[PERSON_NAME]" at bounding box center [215, 113] width 102 height 13
click at [296, 52] on button "Apply" at bounding box center [291, 55] width 19 height 12
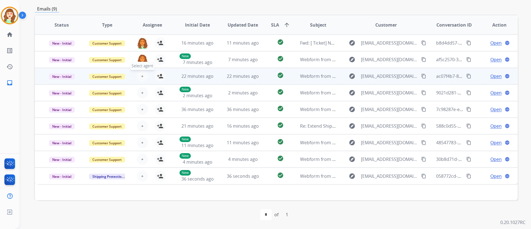
click at [141, 74] on span "+" at bounding box center [142, 76] width 2 height 7
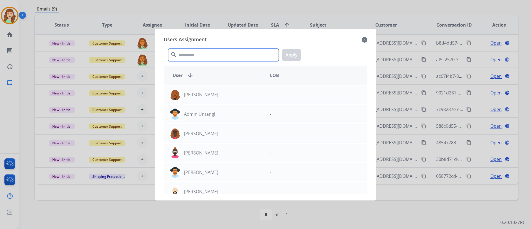
drag, startPoint x: 207, startPoint y: 53, endPoint x: 207, endPoint y: 23, distance: 29.9
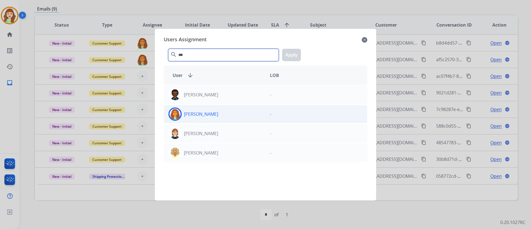
type input "***"
click at [256, 114] on div "[PERSON_NAME]" at bounding box center [215, 113] width 102 height 13
click at [295, 56] on button "Apply" at bounding box center [291, 55] width 19 height 12
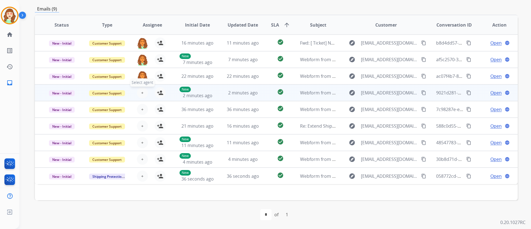
click at [143, 91] on button "+ Select agent" at bounding box center [142, 92] width 11 height 11
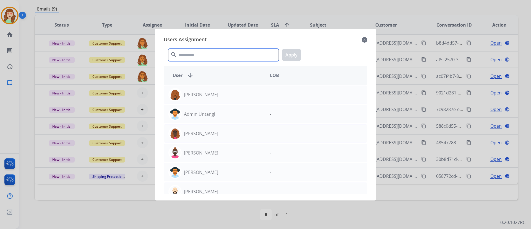
click at [203, 56] on input "text" at bounding box center [223, 55] width 111 height 12
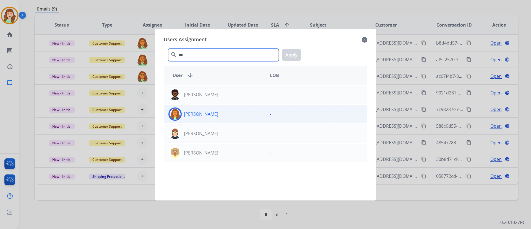
type input "***"
click at [237, 112] on div "[PERSON_NAME]" at bounding box center [215, 113] width 102 height 13
click at [290, 57] on button "Apply" at bounding box center [291, 55] width 19 height 12
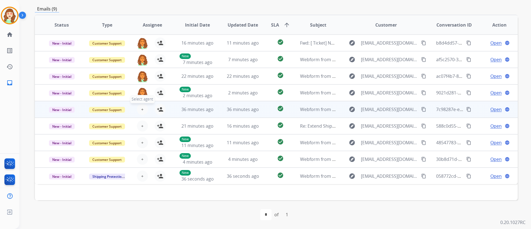
click at [140, 107] on button "+ Select agent" at bounding box center [142, 109] width 11 height 11
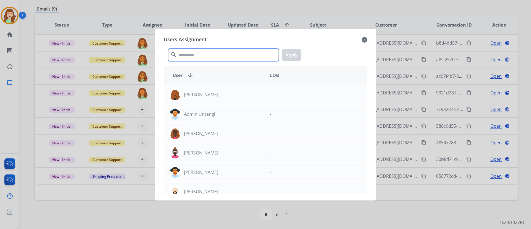
click at [211, 57] on input "text" at bounding box center [223, 55] width 111 height 12
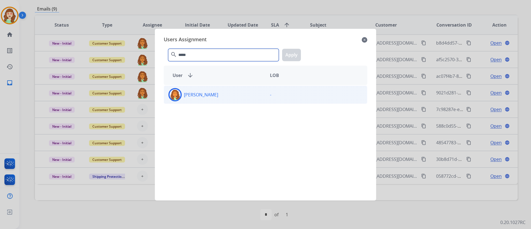
type input "*****"
click at [231, 97] on div "[PERSON_NAME]" at bounding box center [215, 94] width 102 height 13
click at [294, 54] on button "Apply" at bounding box center [291, 55] width 19 height 12
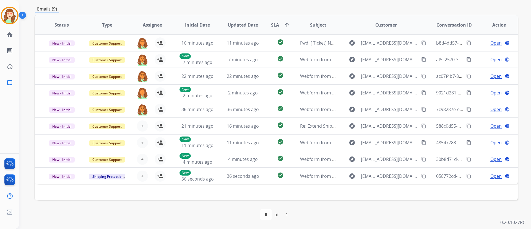
click at [525, 131] on div "**********" at bounding box center [275, 114] width 512 height 229
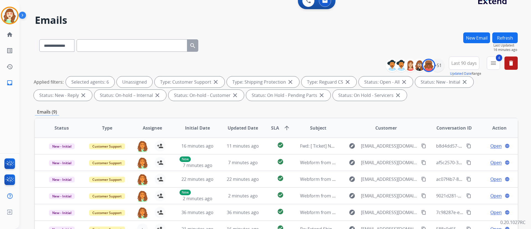
scroll to position [0, 0]
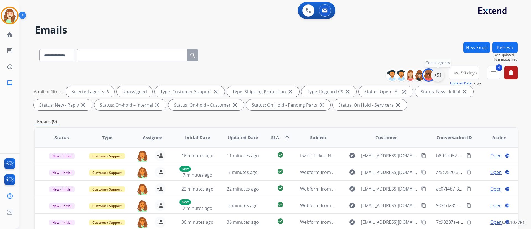
click at [435, 77] on div "+51" at bounding box center [438, 74] width 13 height 13
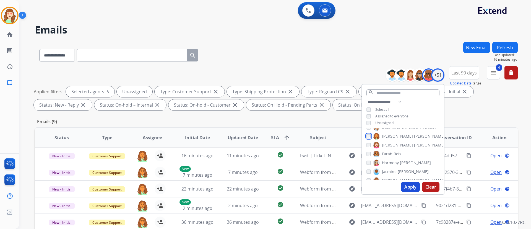
scroll to position [138, 0]
click at [408, 188] on button "Apply" at bounding box center [410, 187] width 19 height 10
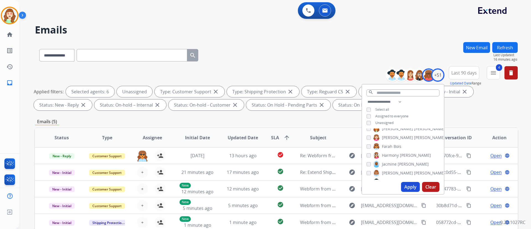
click at [412, 185] on button "Apply" at bounding box center [410, 187] width 19 height 10
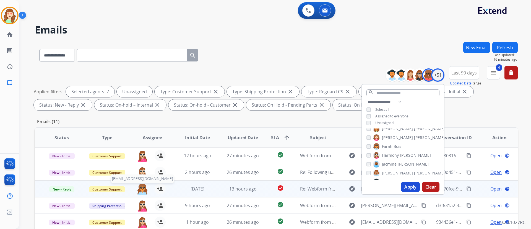
click at [142, 189] on img at bounding box center [142, 189] width 11 height 12
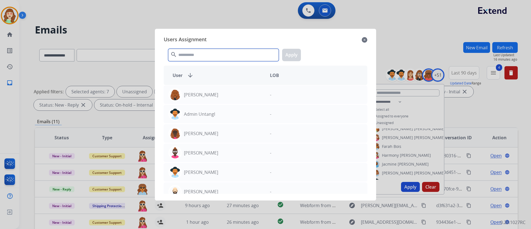
click at [241, 51] on input "text" at bounding box center [223, 55] width 111 height 12
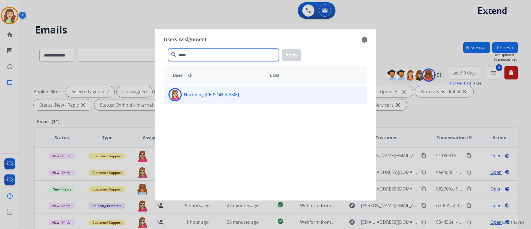
type input "*****"
click at [243, 100] on div "Harmony [PERSON_NAME]" at bounding box center [215, 94] width 102 height 13
click at [297, 56] on button "Apply" at bounding box center [291, 55] width 19 height 12
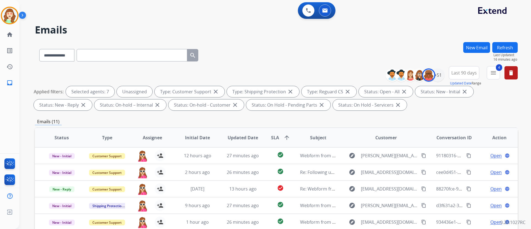
click at [511, 117] on div "**********" at bounding box center [276, 192] width 483 height 300
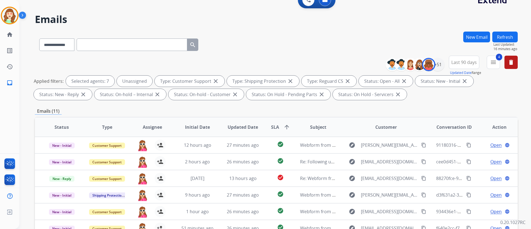
scroll to position [0, 0]
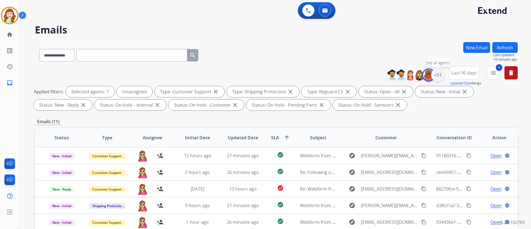
click at [435, 73] on div "+51" at bounding box center [438, 74] width 13 height 13
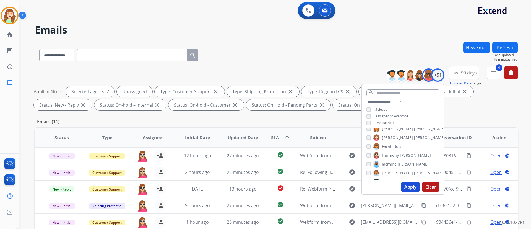
click at [409, 189] on button "Apply" at bounding box center [410, 187] width 19 height 10
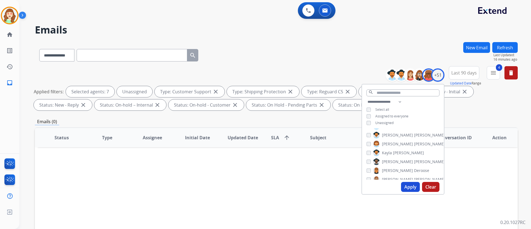
scroll to position [187, 0]
click at [368, 147] on div "[PERSON_NAME]" at bounding box center [396, 150] width 58 height 7
click at [409, 189] on button "Apply" at bounding box center [410, 187] width 19 height 10
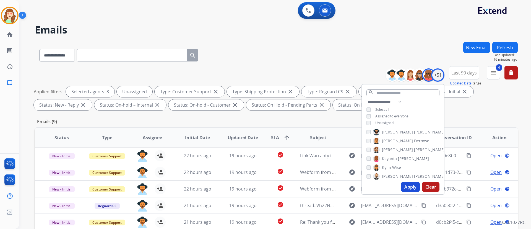
scroll to position [217, 0]
click at [369, 167] on div "[PERSON_NAME]" at bounding box center [384, 165] width 35 height 7
click at [412, 189] on button "Apply" at bounding box center [410, 187] width 19 height 10
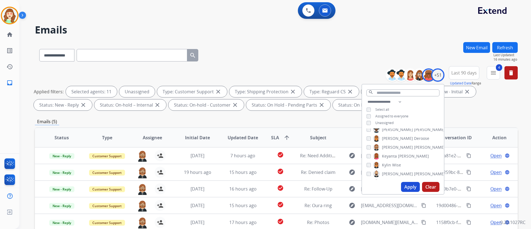
click at [90, 26] on h2 "Emails" at bounding box center [276, 29] width 483 height 11
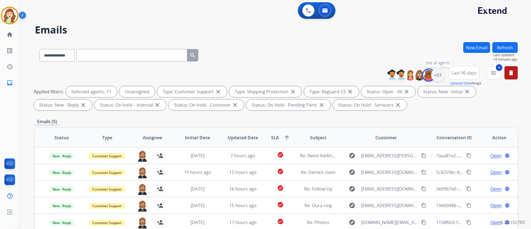
click at [437, 78] on div "+51" at bounding box center [438, 74] width 13 height 13
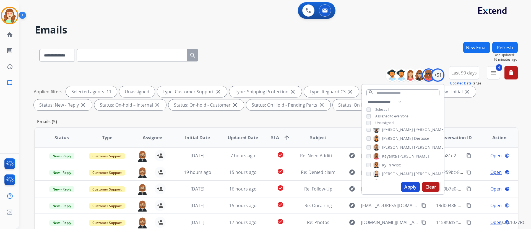
click at [412, 186] on button "Apply" at bounding box center [410, 187] width 19 height 10
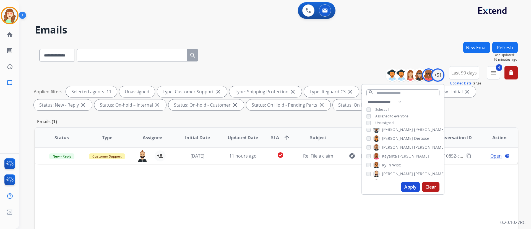
click at [409, 188] on button "Apply" at bounding box center [410, 187] width 19 height 10
click at [438, 99] on div "**********" at bounding box center [403, 113] width 82 height 29
click at [368, 145] on div "[PERSON_NAME]" at bounding box center [398, 143] width 63 height 7
click at [405, 189] on button "Apply" at bounding box center [410, 187] width 19 height 10
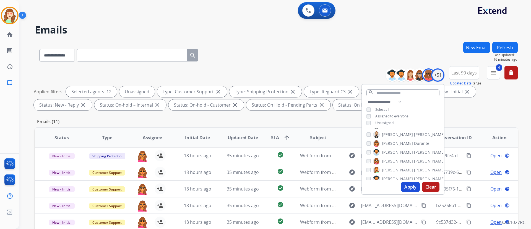
click at [369, 157] on div "[PERSON_NAME] [PERSON_NAME] [PERSON_NAME] [PERSON_NAME] [PERSON_NAME] [PERSON_N…" at bounding box center [403, 153] width 82 height 51
click at [367, 166] on div "[PERSON_NAME] [PERSON_NAME] [PERSON_NAME] [PERSON_NAME] [PERSON_NAME] [PERSON_N…" at bounding box center [403, 153] width 82 height 51
click at [406, 188] on button "Apply" at bounding box center [410, 187] width 19 height 10
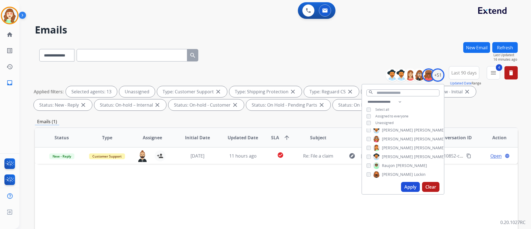
scroll to position [289, 0]
click at [414, 189] on button "Apply" at bounding box center [410, 187] width 19 height 10
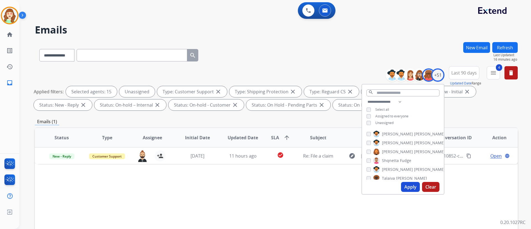
click at [365, 151] on div "[PERSON_NAME] [PERSON_NAME] [PERSON_NAME] [PERSON_NAME] [PERSON_NAME] [PERSON_N…" at bounding box center [403, 153] width 82 height 51
click at [370, 153] on div "[PERSON_NAME]" at bounding box center [406, 151] width 79 height 7
click at [406, 188] on button "Apply" at bounding box center [410, 187] width 19 height 10
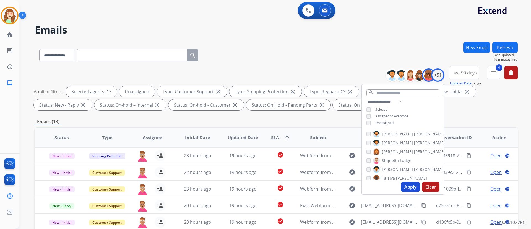
click at [472, 101] on div "Applied filters: Selected agents: 17 Unassigned Type: Customer Support close Ty…" at bounding box center [275, 98] width 483 height 24
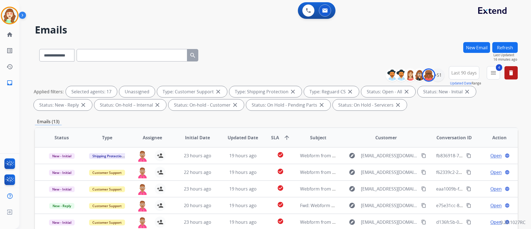
click at [465, 112] on div "**********" at bounding box center [276, 89] width 483 height 47
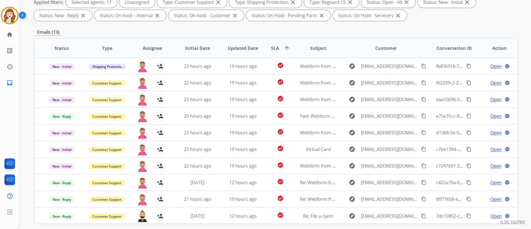
scroll to position [113, 0]
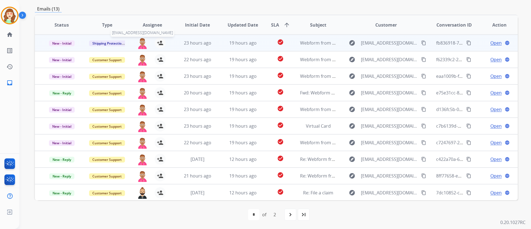
click at [140, 44] on img at bounding box center [142, 43] width 11 height 12
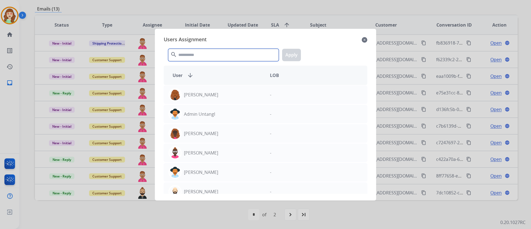
click at [196, 56] on input "text" at bounding box center [223, 55] width 111 height 12
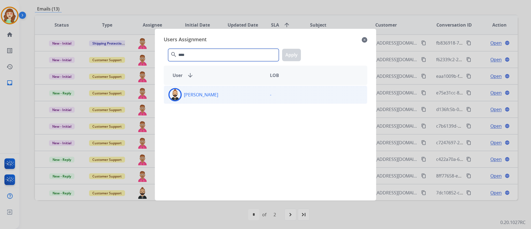
type input "****"
click at [221, 94] on div "[PERSON_NAME]" at bounding box center [215, 94] width 102 height 13
click at [295, 55] on button "Apply" at bounding box center [291, 55] width 19 height 12
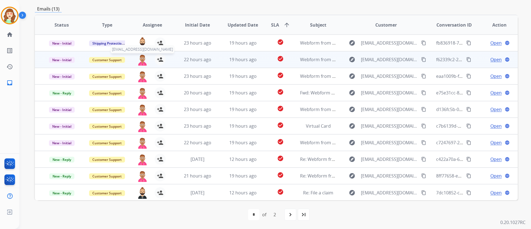
click at [141, 61] on img at bounding box center [142, 60] width 11 height 12
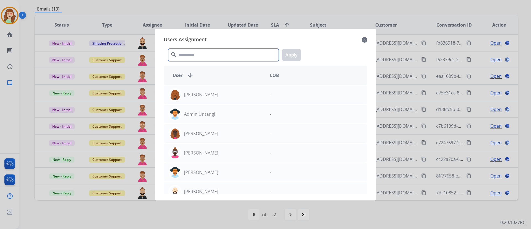
click at [200, 56] on input "text" at bounding box center [223, 55] width 111 height 12
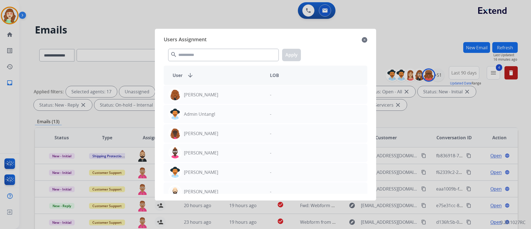
select select "**********"
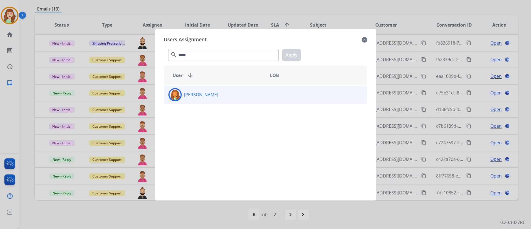
type input "*****"
click at [233, 92] on div "[PERSON_NAME]" at bounding box center [215, 94] width 102 height 13
click at [295, 54] on button "Apply" at bounding box center [291, 55] width 19 height 12
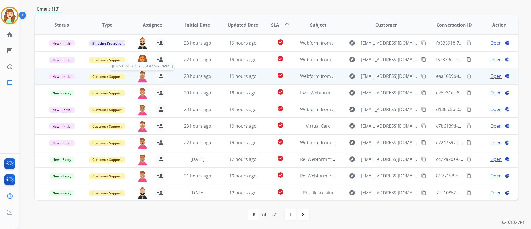
click at [143, 75] on img at bounding box center [142, 77] width 11 height 12
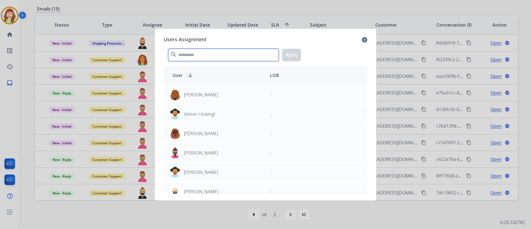
click at [203, 52] on input "text" at bounding box center [223, 55] width 111 height 12
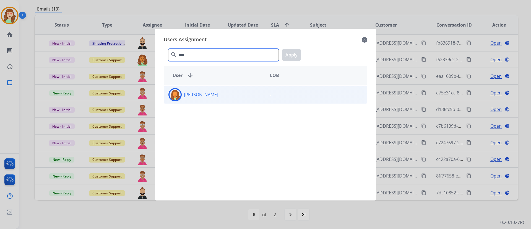
type input "****"
click at [227, 94] on div "[PERSON_NAME]" at bounding box center [215, 94] width 102 height 13
click at [294, 55] on button "Apply" at bounding box center [291, 55] width 19 height 12
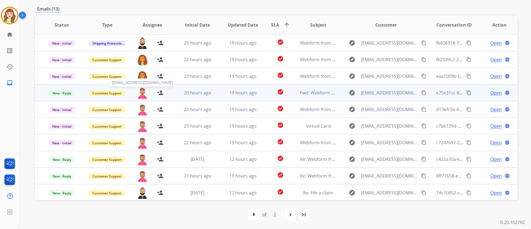
click at [143, 91] on img at bounding box center [142, 93] width 11 height 12
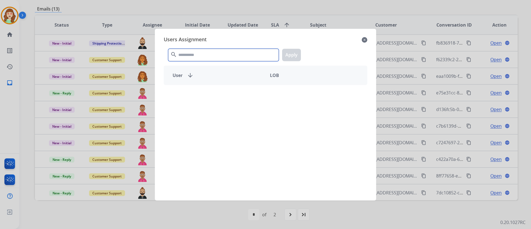
click at [204, 44] on div "search Apply" at bounding box center [266, 53] width 204 height 19
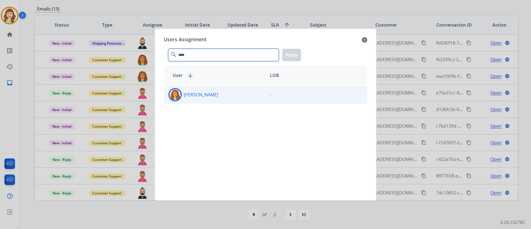
type input "****"
click at [224, 97] on div "[PERSON_NAME]" at bounding box center [215, 94] width 102 height 13
click at [291, 54] on button "Apply" at bounding box center [291, 55] width 19 height 12
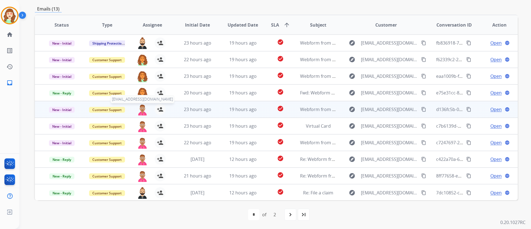
click at [143, 109] on img at bounding box center [142, 110] width 11 height 12
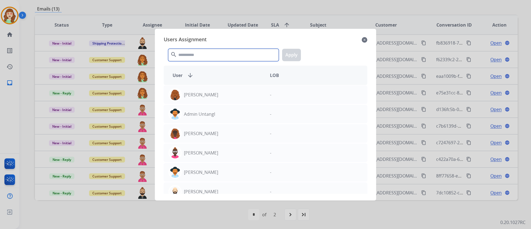
click at [204, 51] on input "text" at bounding box center [223, 55] width 111 height 12
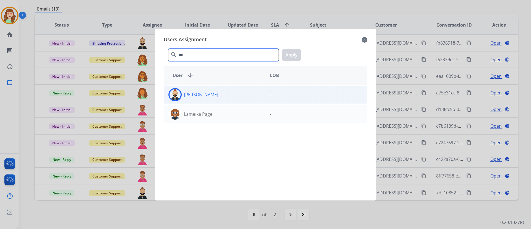
type input "***"
click at [241, 102] on div "[PERSON_NAME] -" at bounding box center [266, 95] width 204 height 18
click at [295, 55] on button "Apply" at bounding box center [291, 55] width 19 height 12
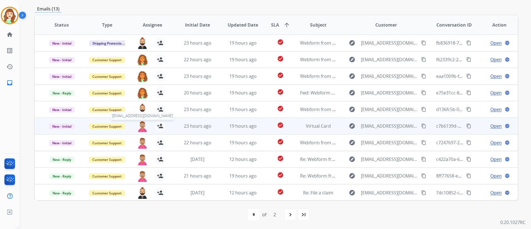
click at [140, 126] on img at bounding box center [142, 126] width 11 height 12
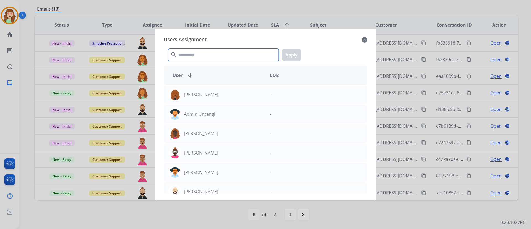
click at [217, 58] on input "text" at bounding box center [223, 55] width 111 height 12
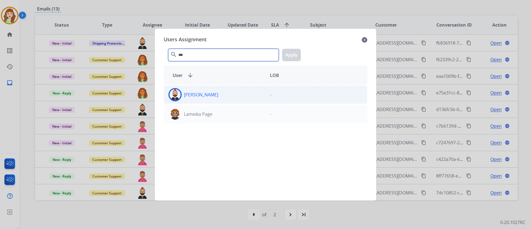
type input "***"
click at [231, 99] on div "[PERSON_NAME]" at bounding box center [215, 94] width 102 height 13
click at [300, 47] on div "*** search Apply" at bounding box center [266, 53] width 204 height 19
click at [290, 58] on button "Apply" at bounding box center [291, 55] width 19 height 12
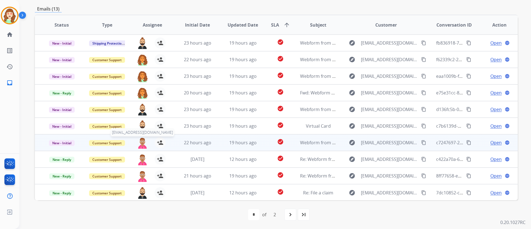
click at [142, 144] on img at bounding box center [142, 143] width 11 height 12
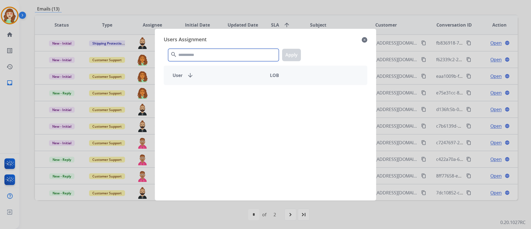
drag, startPoint x: 225, startPoint y: 54, endPoint x: 227, endPoint y: 32, distance: 21.7
click at [227, 32] on div "Users Assignment close search Apply User arrow_downward LOB" at bounding box center [265, 115] width 221 height 172
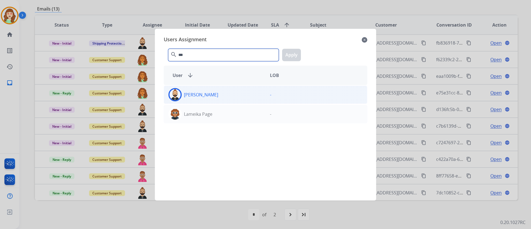
type input "***"
click at [241, 97] on div "[PERSON_NAME]" at bounding box center [215, 94] width 102 height 13
click at [288, 53] on button "Apply" at bounding box center [291, 55] width 19 height 12
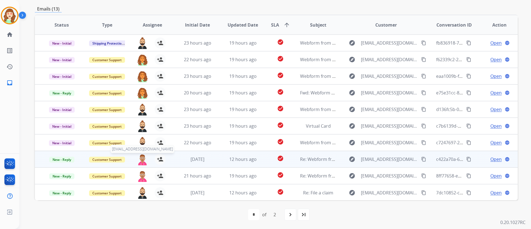
click at [141, 158] on img at bounding box center [142, 160] width 11 height 12
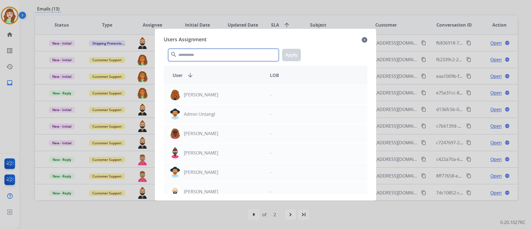
click at [211, 52] on input "text" at bounding box center [223, 55] width 111 height 12
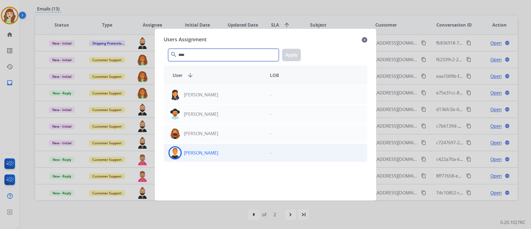
type input "****"
click at [226, 154] on div "[PERSON_NAME]" at bounding box center [215, 152] width 102 height 13
click at [297, 54] on button "Apply" at bounding box center [291, 55] width 19 height 12
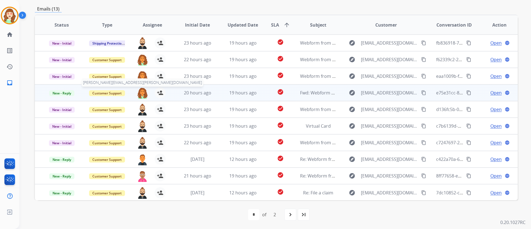
click at [140, 96] on img at bounding box center [142, 93] width 11 height 12
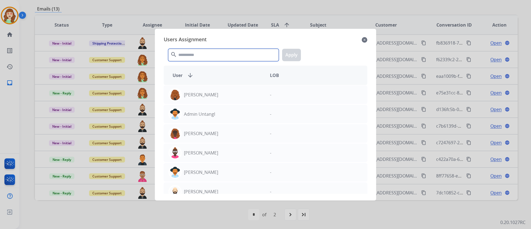
click at [195, 57] on input "text" at bounding box center [223, 55] width 111 height 12
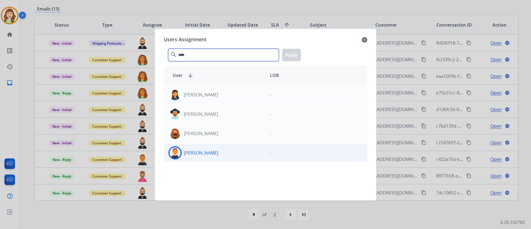
type input "****"
drag, startPoint x: 224, startPoint y: 151, endPoint x: 225, endPoint y: 146, distance: 5.1
click at [225, 146] on div "[PERSON_NAME]" at bounding box center [215, 152] width 102 height 13
click at [291, 55] on button "Apply" at bounding box center [291, 55] width 19 height 12
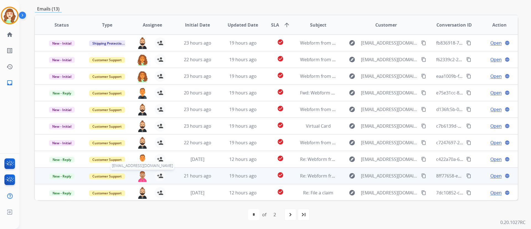
click at [141, 172] on img at bounding box center [142, 176] width 11 height 12
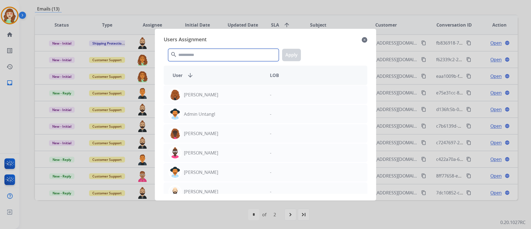
click at [213, 57] on input "text" at bounding box center [223, 55] width 111 height 12
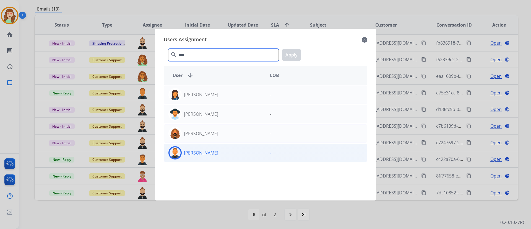
type input "****"
click at [226, 150] on div "[PERSON_NAME]" at bounding box center [215, 152] width 102 height 13
click at [297, 54] on button "Apply" at bounding box center [291, 55] width 19 height 12
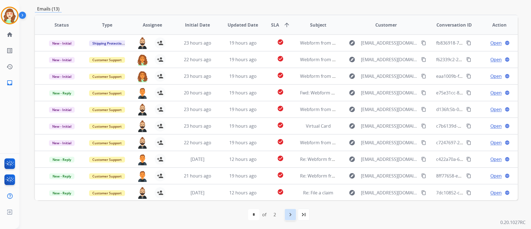
click at [291, 214] on mat-icon "navigate_next" at bounding box center [290, 214] width 7 height 7
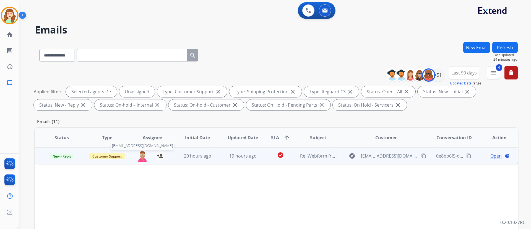
click at [139, 159] on img at bounding box center [142, 156] width 11 height 12
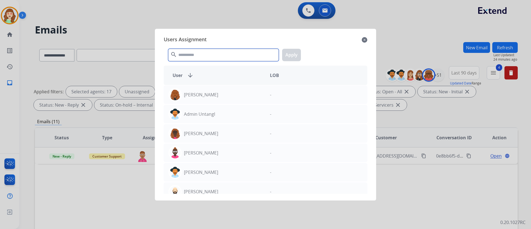
click at [227, 59] on input "text" at bounding box center [223, 55] width 111 height 12
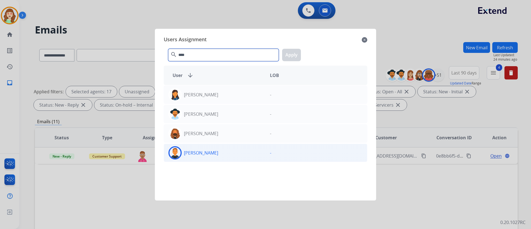
type input "****"
click at [228, 149] on div "[PERSON_NAME]" at bounding box center [215, 152] width 102 height 13
click at [295, 53] on button "Apply" at bounding box center [291, 55] width 19 height 12
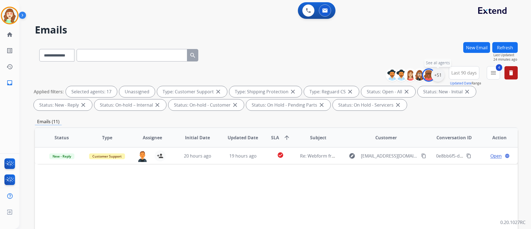
click at [435, 75] on div "+51" at bounding box center [438, 74] width 13 height 13
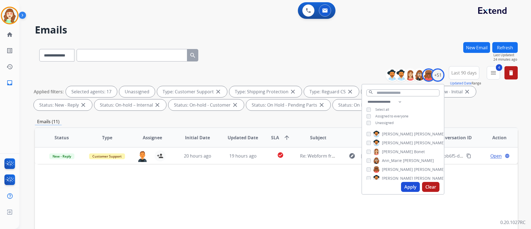
click at [414, 188] on button "Apply" at bounding box center [410, 187] width 19 height 10
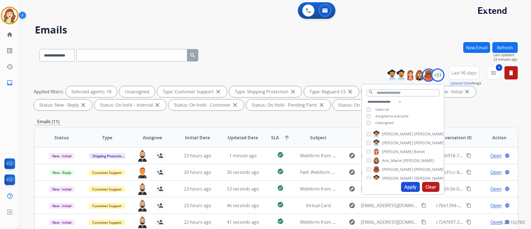
click at [431, 167] on div "**********" at bounding box center [268, 134] width 499 height 229
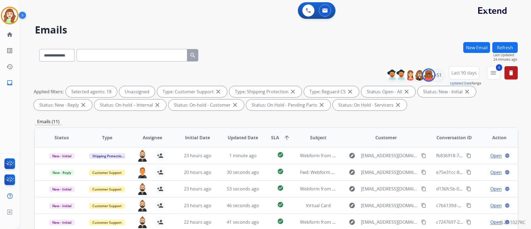
click at [506, 109] on div "Applied filters: Selected agents: 18 Unassigned Type: Customer Support close Ty…" at bounding box center [275, 98] width 483 height 24
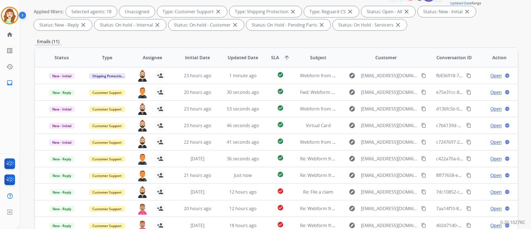
scroll to position [113, 0]
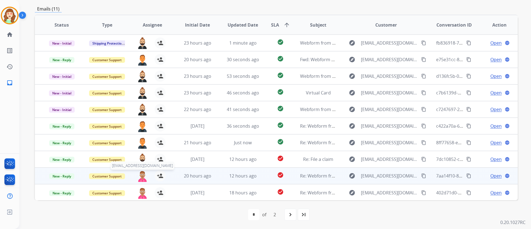
click at [142, 173] on img at bounding box center [142, 176] width 11 height 12
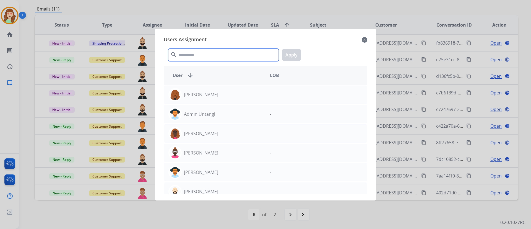
click at [219, 55] on input "text" at bounding box center [223, 55] width 111 height 12
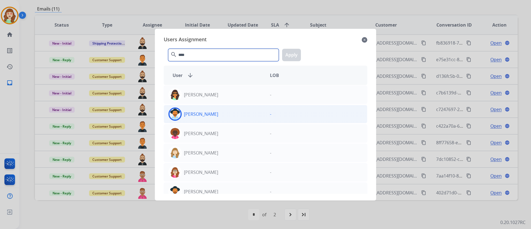
type input "****"
click at [228, 114] on div "[PERSON_NAME]" at bounding box center [215, 113] width 102 height 13
click at [293, 57] on button "Apply" at bounding box center [291, 55] width 19 height 12
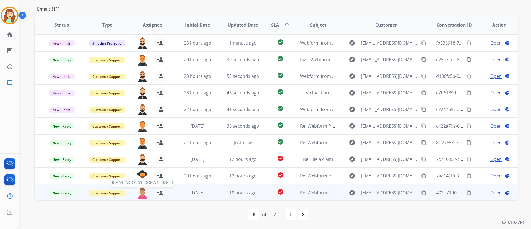
click at [140, 192] on img at bounding box center [142, 193] width 11 height 12
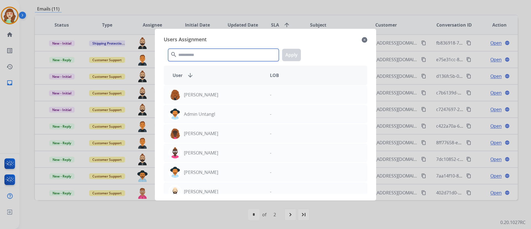
click at [220, 33] on div "Users Assignment close search Apply User arrow_downward LOB [PERSON_NAME] - Adm…" at bounding box center [265, 114] width 213 height 163
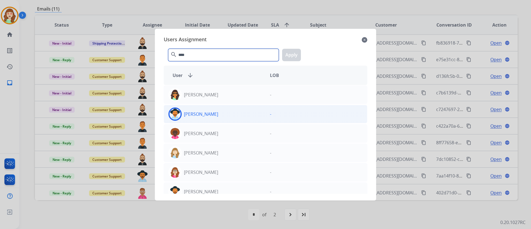
type input "****"
click at [251, 112] on div "[PERSON_NAME]" at bounding box center [215, 113] width 102 height 13
click at [290, 55] on button "Apply" at bounding box center [291, 55] width 19 height 12
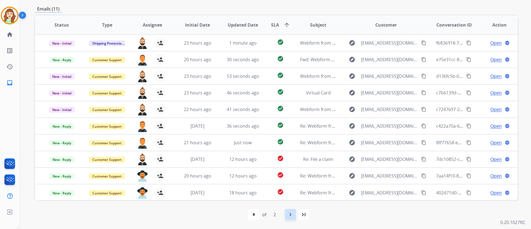
click at [291, 210] on div "navigate_next" at bounding box center [291, 214] width 12 height 12
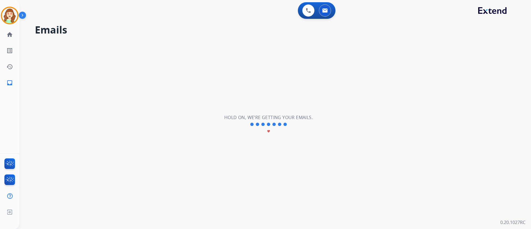
scroll to position [0, 0]
click at [291, 210] on div "**********" at bounding box center [268, 124] width 499 height 209
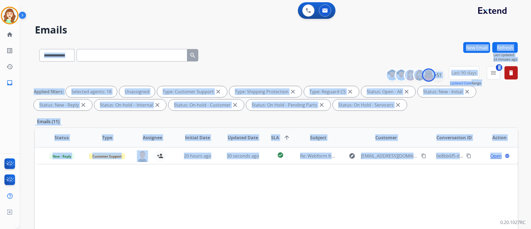
click at [248, 182] on div "Status Type Assignee Initial Date Updated Date SLA arrow_upward Subject Custome…" at bounding box center [276, 219] width 483 height 185
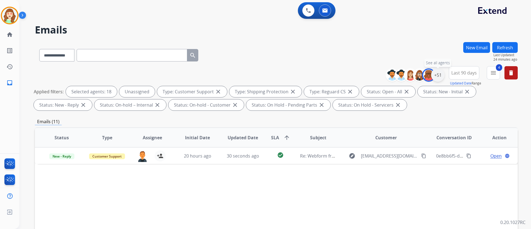
click at [437, 75] on div "+51" at bounding box center [438, 74] width 13 height 13
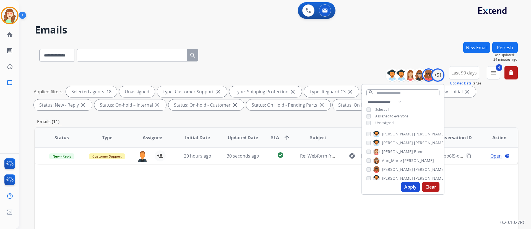
click at [409, 190] on button "Apply" at bounding box center [410, 187] width 19 height 10
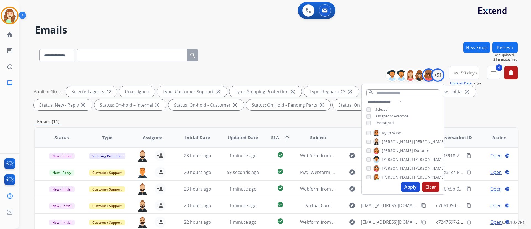
scroll to position [244, 0]
click at [410, 191] on button "Apply" at bounding box center [410, 187] width 19 height 10
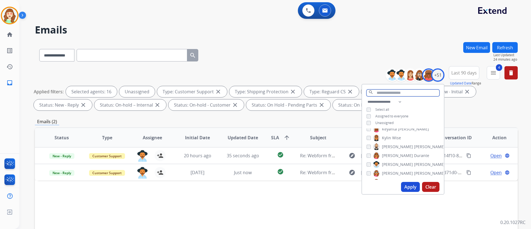
click at [381, 91] on input "text" at bounding box center [403, 92] width 73 height 7
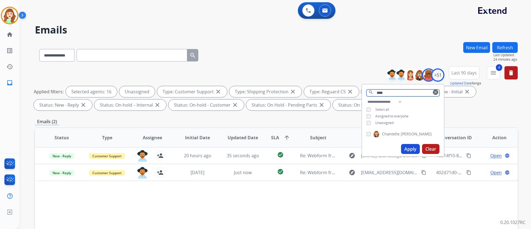
type input "****"
click at [408, 148] on button "Apply" at bounding box center [410, 149] width 19 height 10
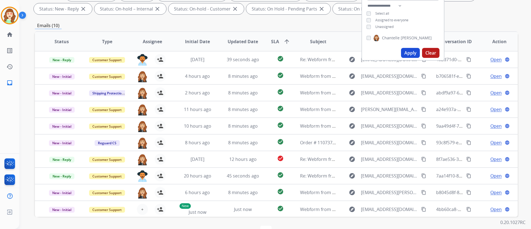
scroll to position [113, 0]
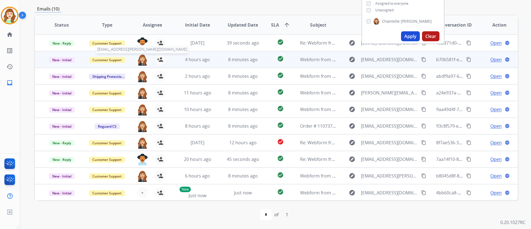
click at [142, 58] on img at bounding box center [142, 60] width 11 height 12
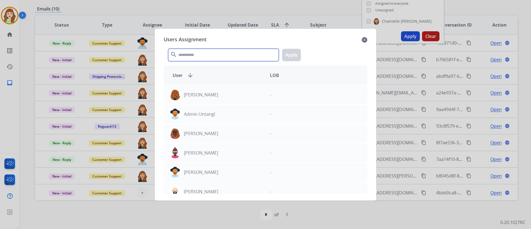
click at [192, 55] on input "text" at bounding box center [223, 55] width 111 height 12
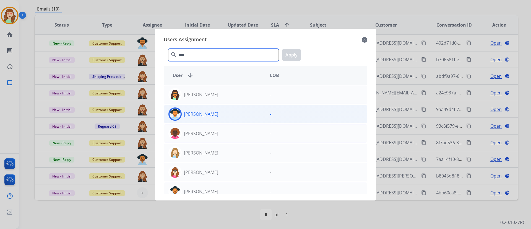
type input "****"
click at [237, 113] on div "[PERSON_NAME]" at bounding box center [215, 113] width 102 height 13
click at [294, 51] on button "Apply" at bounding box center [291, 55] width 19 height 12
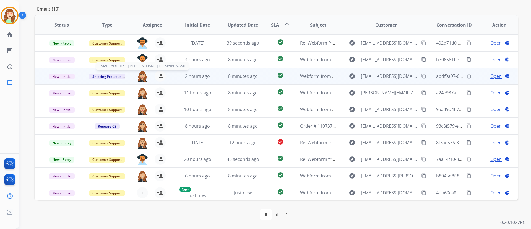
click at [141, 77] on img at bounding box center [142, 77] width 11 height 12
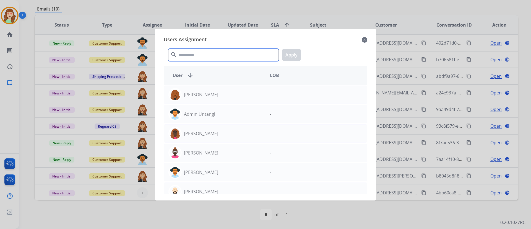
click at [197, 53] on input "text" at bounding box center [223, 55] width 111 height 12
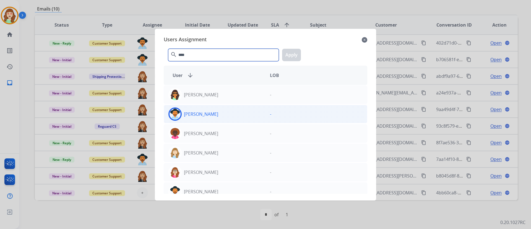
type input "****"
click at [237, 109] on div "[PERSON_NAME]" at bounding box center [215, 113] width 102 height 13
click at [290, 54] on button "Apply" at bounding box center [291, 55] width 19 height 12
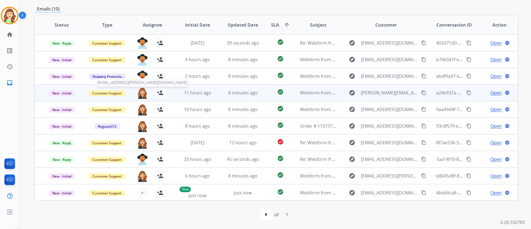
click at [143, 95] on img at bounding box center [142, 93] width 11 height 12
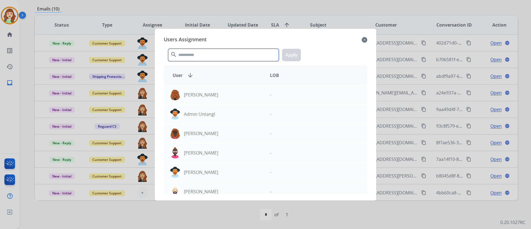
click at [191, 57] on input "text" at bounding box center [223, 55] width 111 height 12
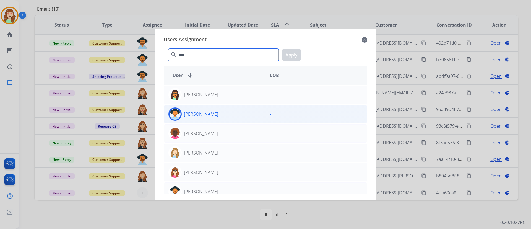
type input "****"
click at [224, 117] on div "[PERSON_NAME]" at bounding box center [215, 113] width 102 height 13
click at [287, 55] on button "Apply" at bounding box center [291, 55] width 19 height 12
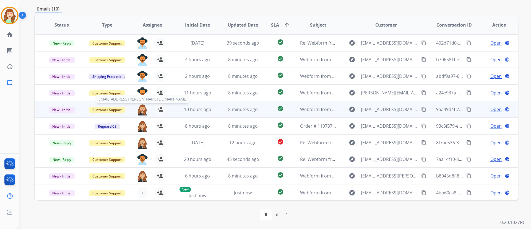
click at [143, 110] on img at bounding box center [142, 110] width 11 height 12
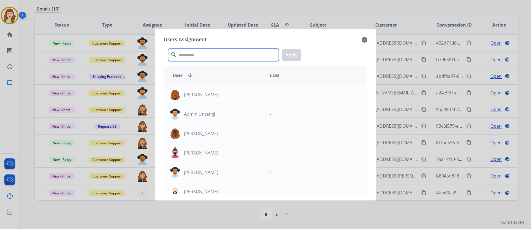
click at [215, 59] on input "text" at bounding box center [223, 55] width 111 height 12
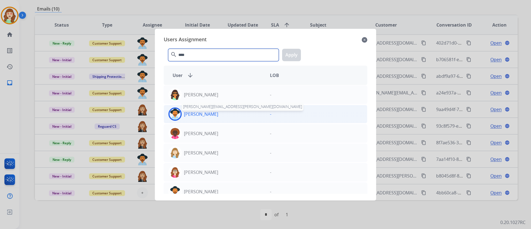
type input "****"
click at [215, 111] on p "[PERSON_NAME]" at bounding box center [201, 114] width 34 height 7
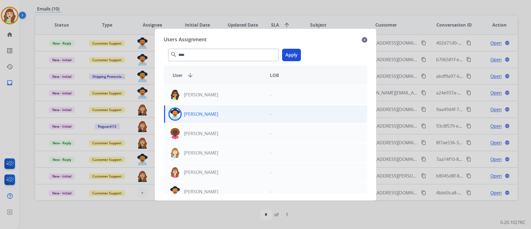
click at [294, 54] on button "Apply" at bounding box center [291, 55] width 19 height 12
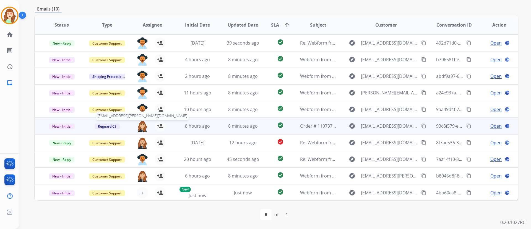
click at [139, 123] on img at bounding box center [142, 126] width 11 height 12
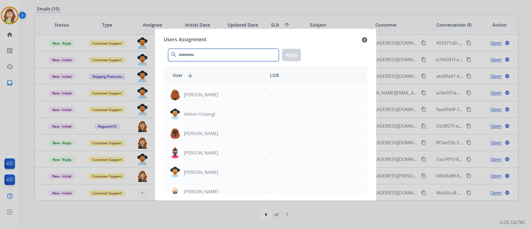
click at [218, 55] on input "text" at bounding box center [223, 55] width 111 height 12
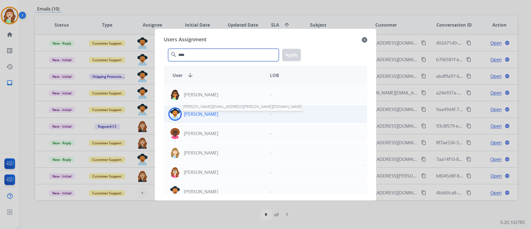
type input "****"
click at [212, 116] on p "[PERSON_NAME]" at bounding box center [201, 114] width 34 height 7
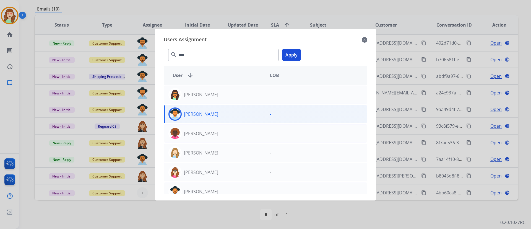
click at [295, 53] on button "Apply" at bounding box center [291, 55] width 19 height 12
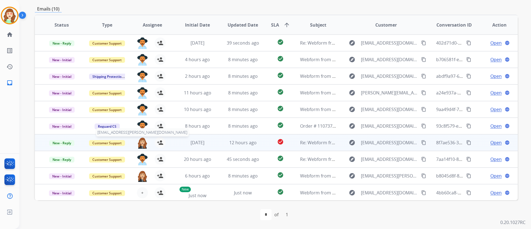
click at [140, 142] on img at bounding box center [142, 143] width 11 height 12
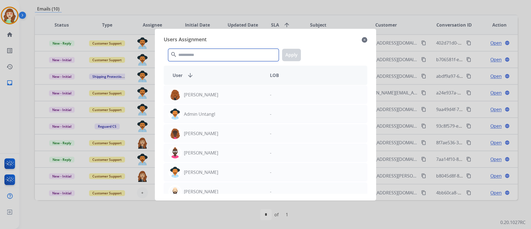
click at [208, 58] on input "text" at bounding box center [223, 55] width 111 height 12
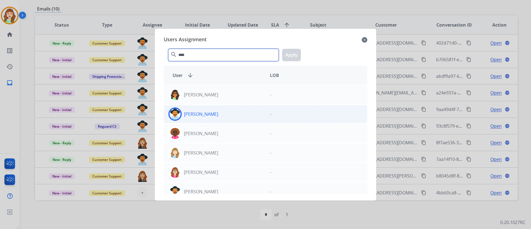
type input "****"
click at [232, 112] on div "[PERSON_NAME]" at bounding box center [215, 113] width 102 height 13
click at [290, 56] on button "Apply" at bounding box center [291, 55] width 19 height 12
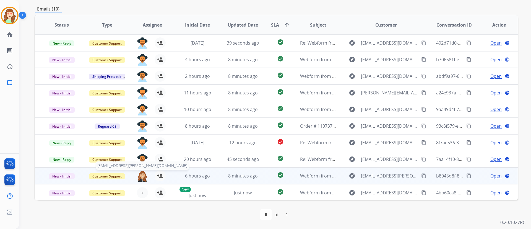
click at [144, 175] on img at bounding box center [142, 176] width 11 height 12
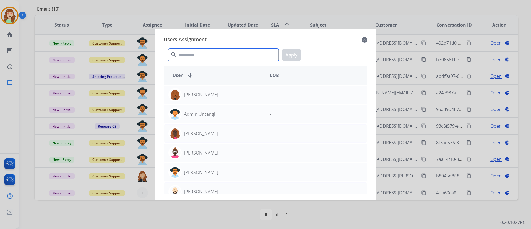
click at [206, 55] on input "text" at bounding box center [223, 55] width 111 height 12
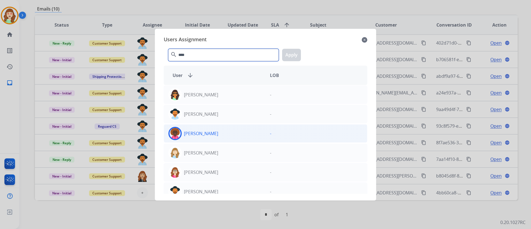
type input "****"
click at [249, 125] on div "[PERSON_NAME] -" at bounding box center [266, 133] width 204 height 18
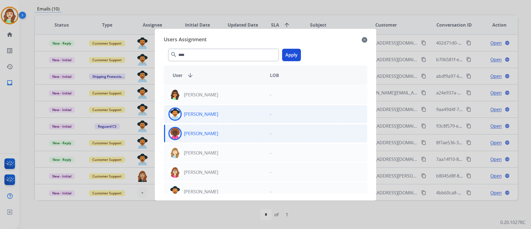
click at [253, 117] on div "[PERSON_NAME]" at bounding box center [215, 113] width 102 height 13
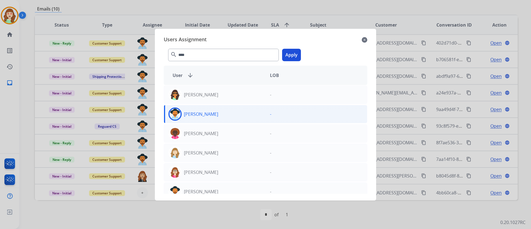
click at [291, 50] on button "Apply" at bounding box center [291, 55] width 19 height 12
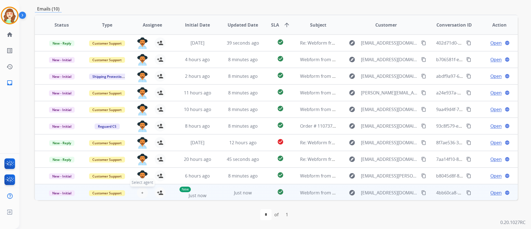
click at [143, 190] on button "+ Select agent" at bounding box center [142, 192] width 11 height 11
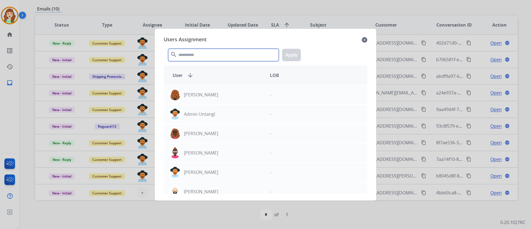
click at [220, 53] on input "text" at bounding box center [223, 55] width 111 height 12
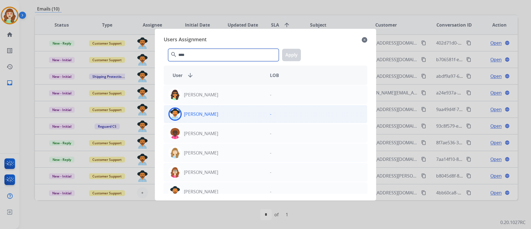
type input "****"
click at [228, 117] on div "[PERSON_NAME]" at bounding box center [215, 113] width 102 height 13
click at [290, 49] on button "Apply" at bounding box center [291, 55] width 19 height 12
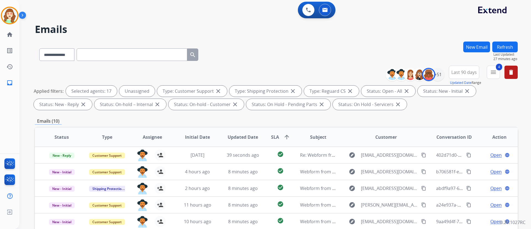
scroll to position [0, 0]
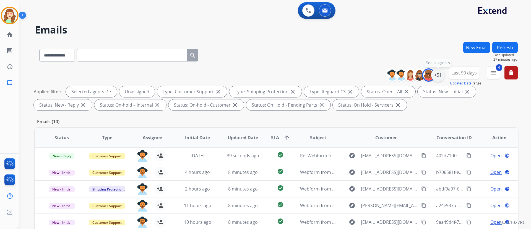
click at [438, 77] on div "+51" at bounding box center [438, 74] width 13 height 13
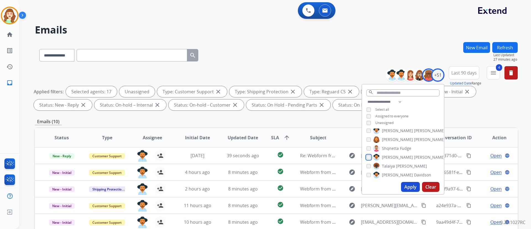
scroll to position [367, 0]
click at [370, 162] on div "[PERSON_NAME]" at bounding box center [399, 165] width 65 height 7
click at [407, 185] on button "Apply" at bounding box center [410, 187] width 19 height 10
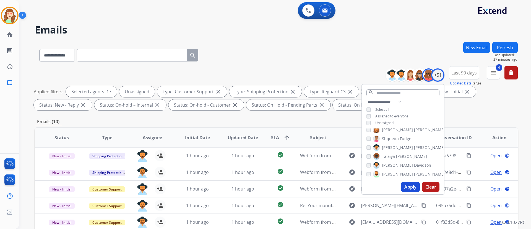
click at [368, 168] on div "[PERSON_NAME] [PERSON_NAME] [PERSON_NAME] [PERSON_NAME] [PERSON_NAME] [PERSON_N…" at bounding box center [403, 153] width 82 height 51
click at [410, 186] on button "Apply" at bounding box center [410, 187] width 19 height 10
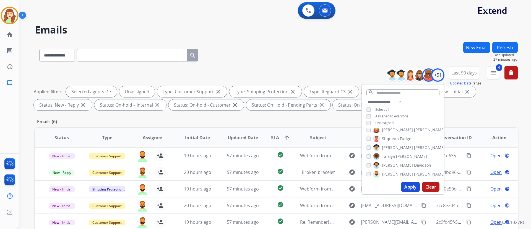
click at [520, 117] on div "**********" at bounding box center [275, 114] width 512 height 229
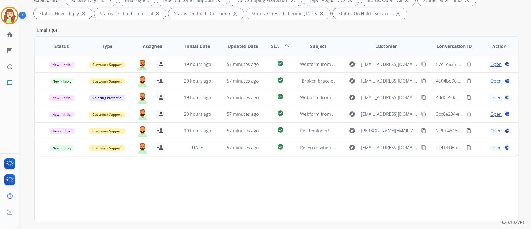
scroll to position [113, 0]
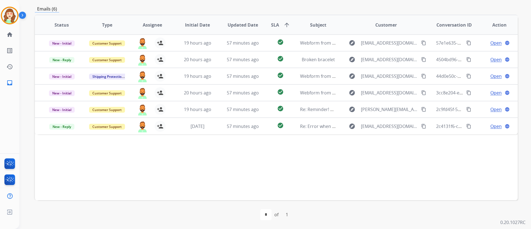
click at [523, 130] on div "**********" at bounding box center [275, 114] width 512 height 229
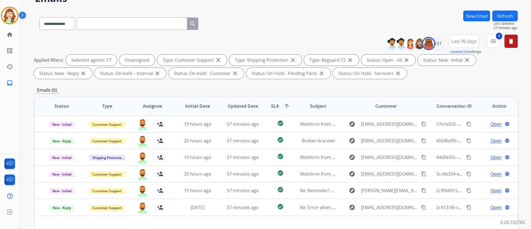
scroll to position [0, 0]
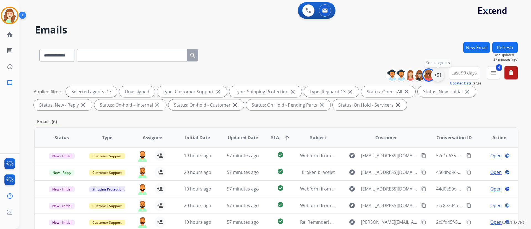
click at [439, 75] on div "+51" at bounding box center [438, 74] width 13 height 13
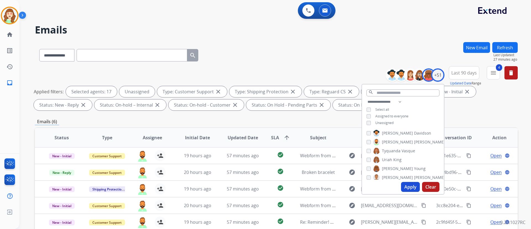
scroll to position [404, 0]
click at [368, 151] on div "[PERSON_NAME]" at bounding box center [384, 154] width 35 height 7
click at [367, 157] on div "[PERSON_NAME]" at bounding box center [384, 154] width 35 height 7
click at [410, 187] on button "Apply" at bounding box center [410, 187] width 19 height 10
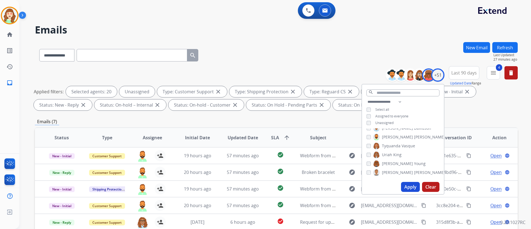
click at [409, 184] on button "Apply" at bounding box center [410, 187] width 19 height 10
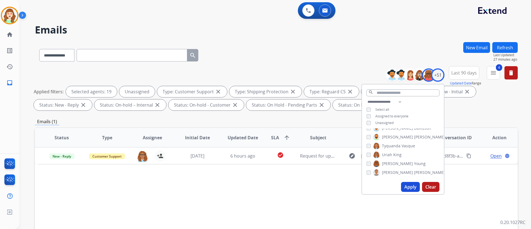
click at [407, 188] on button "Apply" at bounding box center [410, 187] width 19 height 10
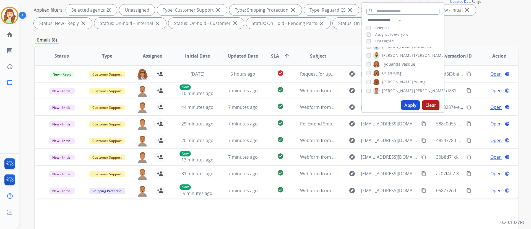
scroll to position [113, 0]
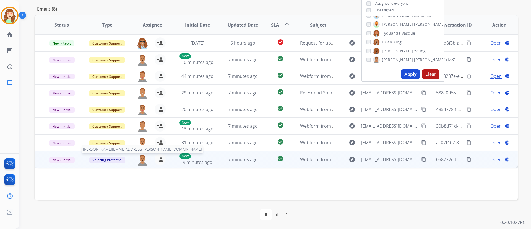
click at [142, 161] on img at bounding box center [142, 160] width 11 height 12
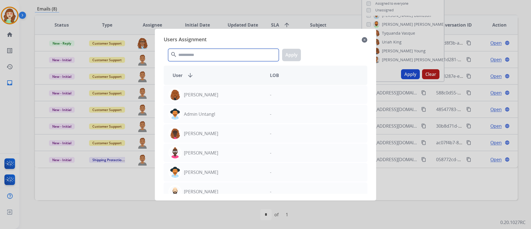
click at [247, 53] on input "text" at bounding box center [223, 55] width 111 height 12
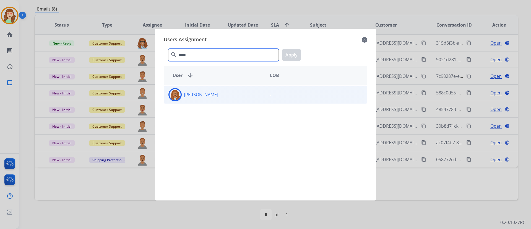
type input "*****"
click at [217, 93] on div "[PERSON_NAME]" at bounding box center [215, 94] width 102 height 13
click at [290, 55] on button "Apply" at bounding box center [291, 55] width 19 height 12
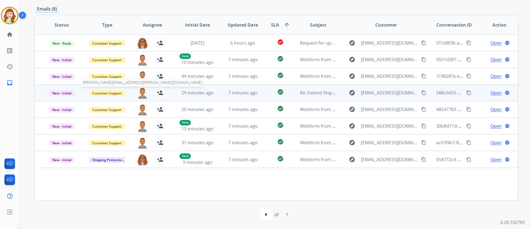
click at [141, 82] on span "[PERSON_NAME][EMAIL_ADDRESS][PERSON_NAME][DOMAIN_NAME]" at bounding box center [143, 82] width 122 height 8
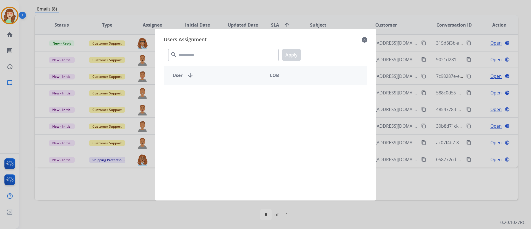
click at [217, 48] on div "search Apply" at bounding box center [266, 53] width 204 height 19
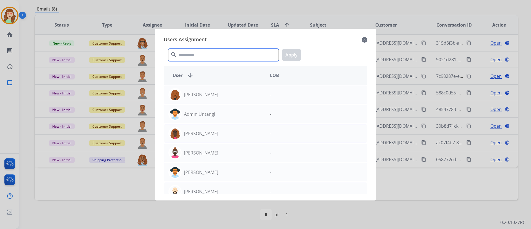
click at [205, 51] on input "text" at bounding box center [223, 55] width 111 height 12
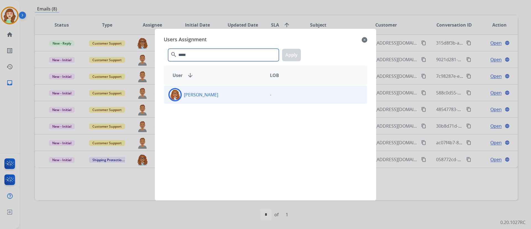
type input "*****"
click at [233, 100] on div "[PERSON_NAME]" at bounding box center [215, 94] width 102 height 13
click at [290, 53] on button "Apply" at bounding box center [291, 55] width 19 height 12
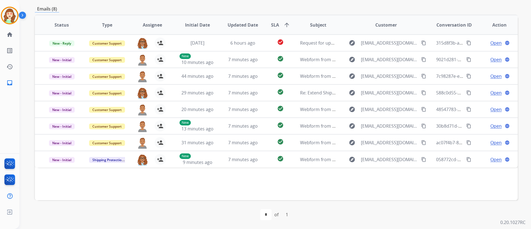
click at [523, 145] on div "**********" at bounding box center [275, 114] width 512 height 229
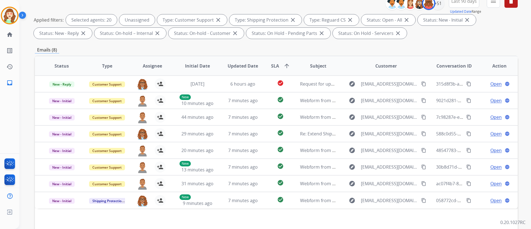
scroll to position [0, 0]
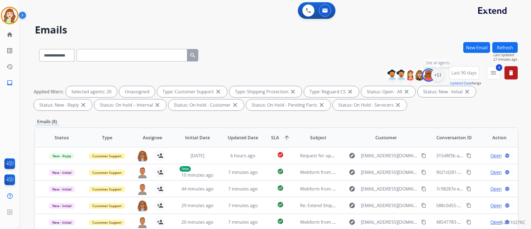
click at [437, 74] on div "+51" at bounding box center [438, 74] width 13 height 13
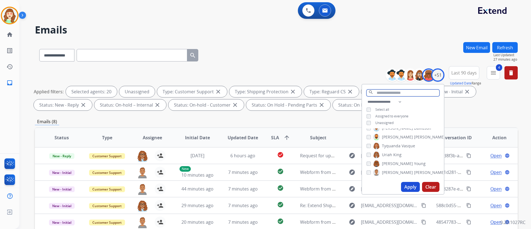
click at [389, 94] on input "text" at bounding box center [403, 92] width 73 height 7
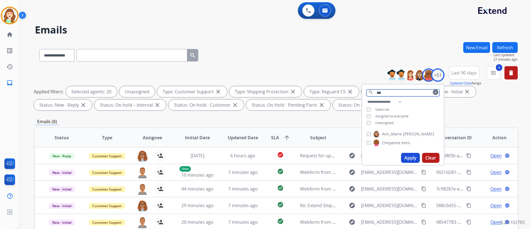
type input "***"
click at [408, 158] on button "Apply" at bounding box center [410, 158] width 19 height 10
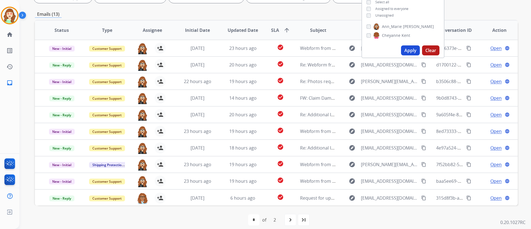
scroll to position [113, 0]
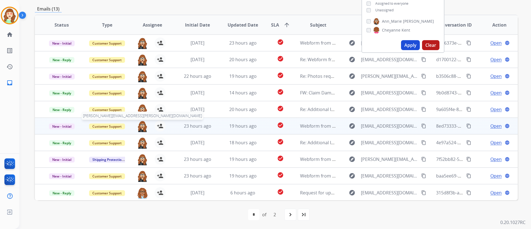
click at [145, 128] on img at bounding box center [142, 126] width 11 height 12
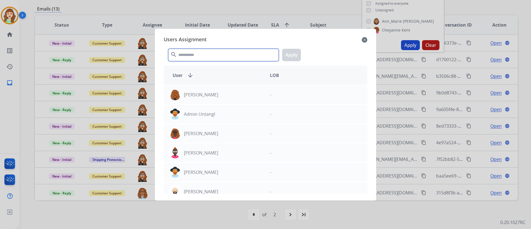
click at [231, 54] on input "text" at bounding box center [223, 55] width 111 height 12
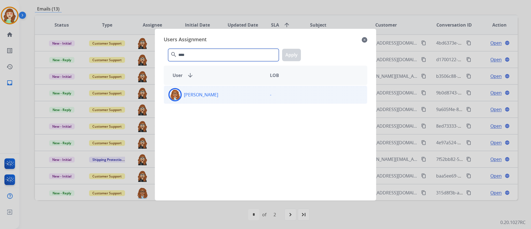
type input "****"
click at [211, 92] on div "[PERSON_NAME]" at bounding box center [215, 94] width 102 height 13
click at [293, 53] on button "Apply" at bounding box center [291, 55] width 19 height 12
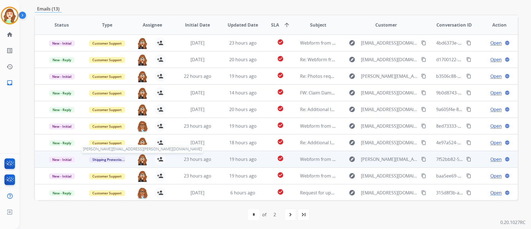
click at [142, 160] on img at bounding box center [142, 160] width 11 height 12
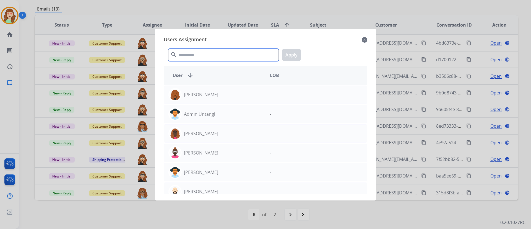
click at [216, 55] on input "text" at bounding box center [223, 55] width 111 height 12
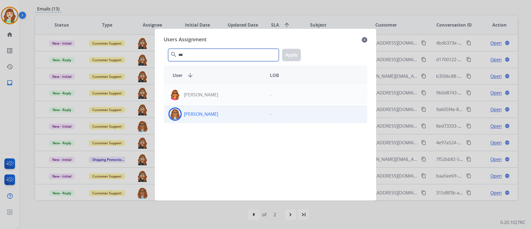
type input "***"
click at [206, 114] on div "[PERSON_NAME]" at bounding box center [215, 113] width 102 height 13
click at [290, 52] on button "Apply" at bounding box center [291, 55] width 19 height 12
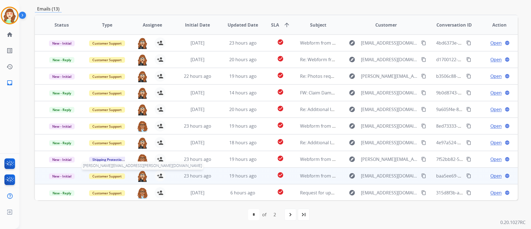
click at [142, 173] on img at bounding box center [142, 176] width 11 height 12
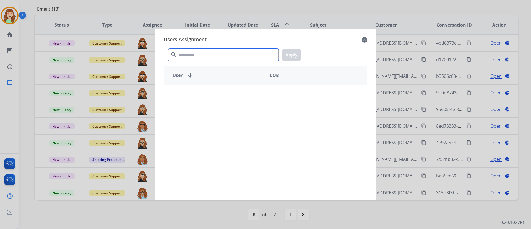
click at [220, 57] on input "text" at bounding box center [223, 55] width 111 height 12
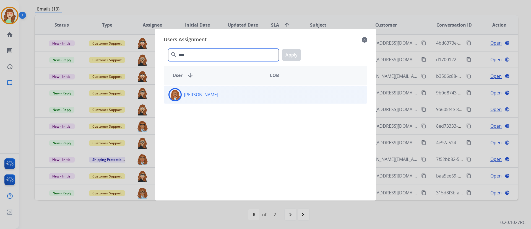
type input "****"
click at [211, 101] on div "[PERSON_NAME]" at bounding box center [215, 94] width 102 height 13
click at [291, 53] on button "Apply" at bounding box center [291, 55] width 19 height 12
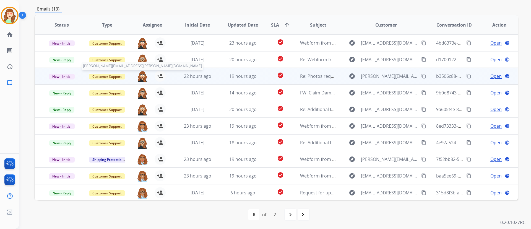
click at [142, 75] on img at bounding box center [142, 77] width 11 height 12
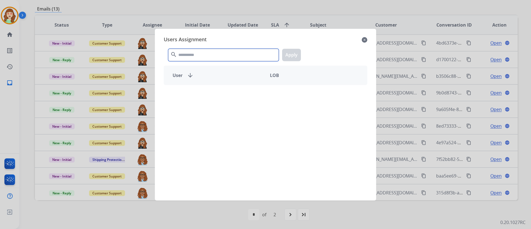
click at [219, 58] on input "text" at bounding box center [223, 55] width 111 height 12
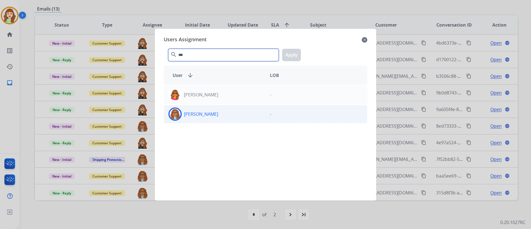
type input "***"
click at [213, 110] on div "[PERSON_NAME]" at bounding box center [215, 113] width 102 height 13
click at [295, 54] on button "Apply" at bounding box center [291, 55] width 19 height 12
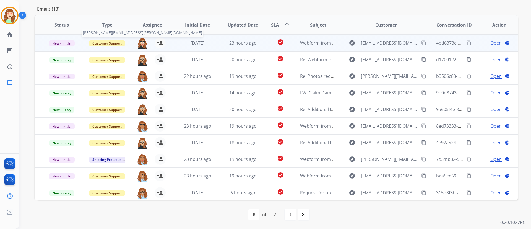
click at [143, 41] on img at bounding box center [142, 43] width 11 height 12
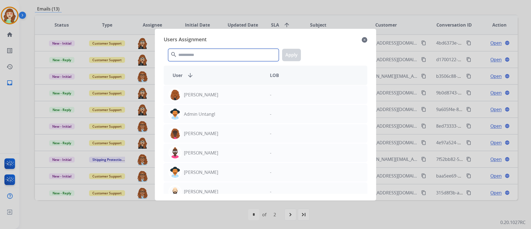
click at [190, 53] on input "text" at bounding box center [223, 55] width 111 height 12
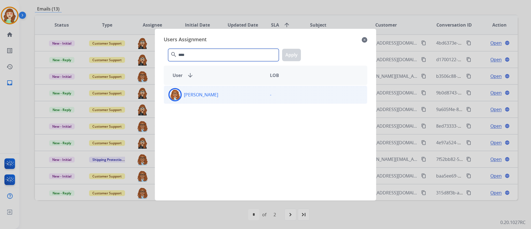
type input "****"
click at [217, 97] on div "[PERSON_NAME]" at bounding box center [215, 94] width 102 height 13
click at [293, 59] on button "Apply" at bounding box center [291, 55] width 19 height 12
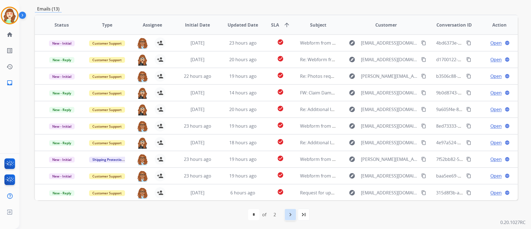
click at [288, 214] on mat-icon "navigate_next" at bounding box center [290, 214] width 7 height 7
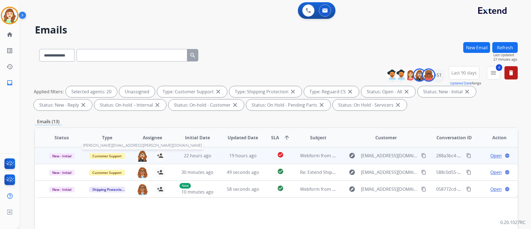
click at [141, 152] on img at bounding box center [142, 156] width 11 height 12
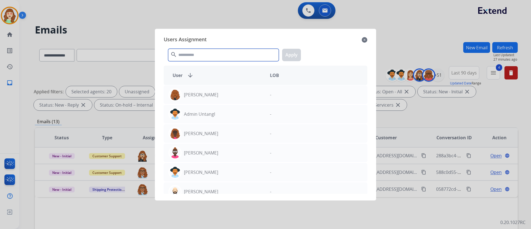
click at [212, 53] on input "text" at bounding box center [223, 55] width 111 height 12
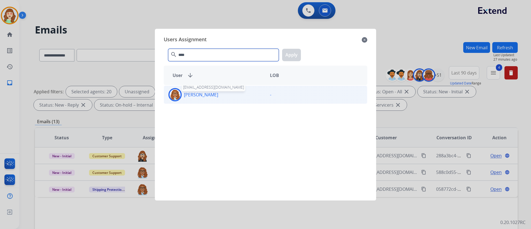
type input "****"
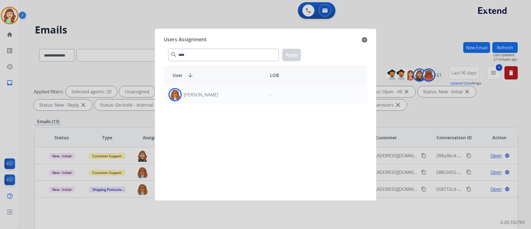
drag, startPoint x: 205, startPoint y: 95, endPoint x: 292, endPoint y: 47, distance: 100.0
click at [218, 82] on div "Users Assignment close **** search Apply User arrow_downward LOB [PERSON_NAME] -" at bounding box center [265, 114] width 213 height 163
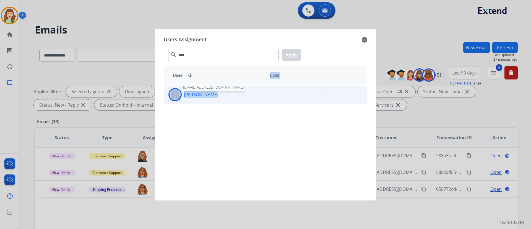
click at [202, 92] on p "[PERSON_NAME]" at bounding box center [201, 94] width 34 height 7
click at [291, 51] on button "Apply" at bounding box center [291, 55] width 19 height 12
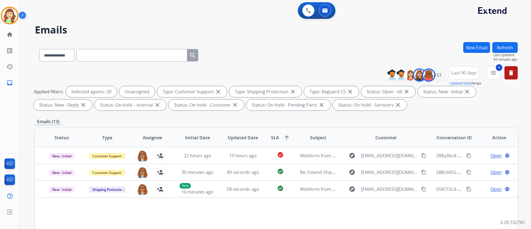
drag, startPoint x: 108, startPoint y: 30, endPoint x: 136, endPoint y: 8, distance: 36.3
click at [108, 30] on h2 "Emails" at bounding box center [276, 29] width 483 height 11
